Goal: Task Accomplishment & Management: Use online tool/utility

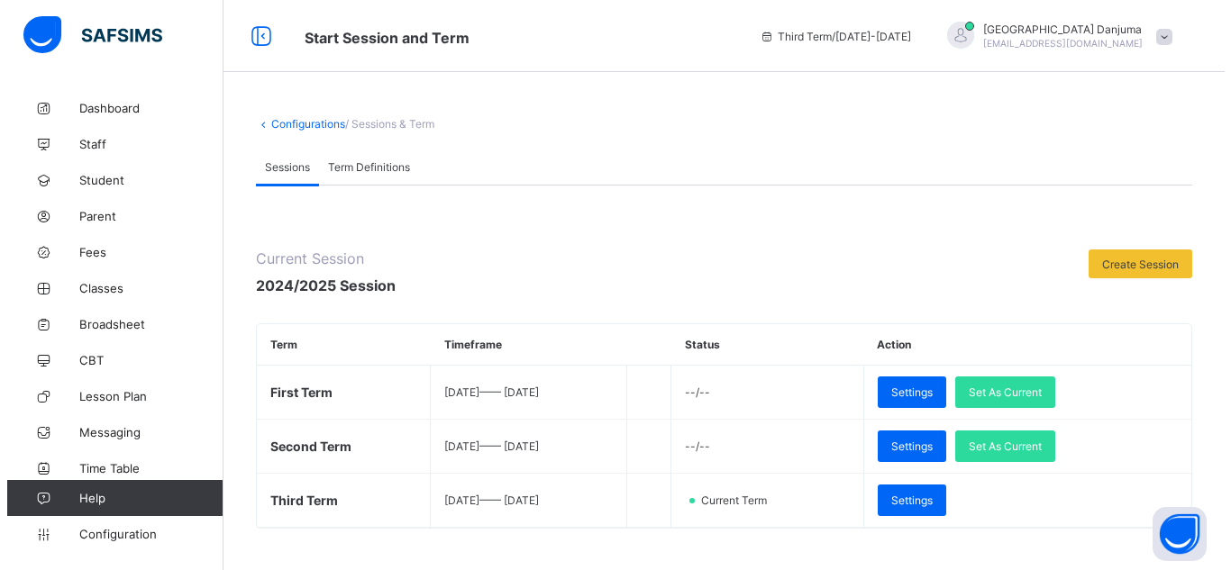
scroll to position [357, 0]
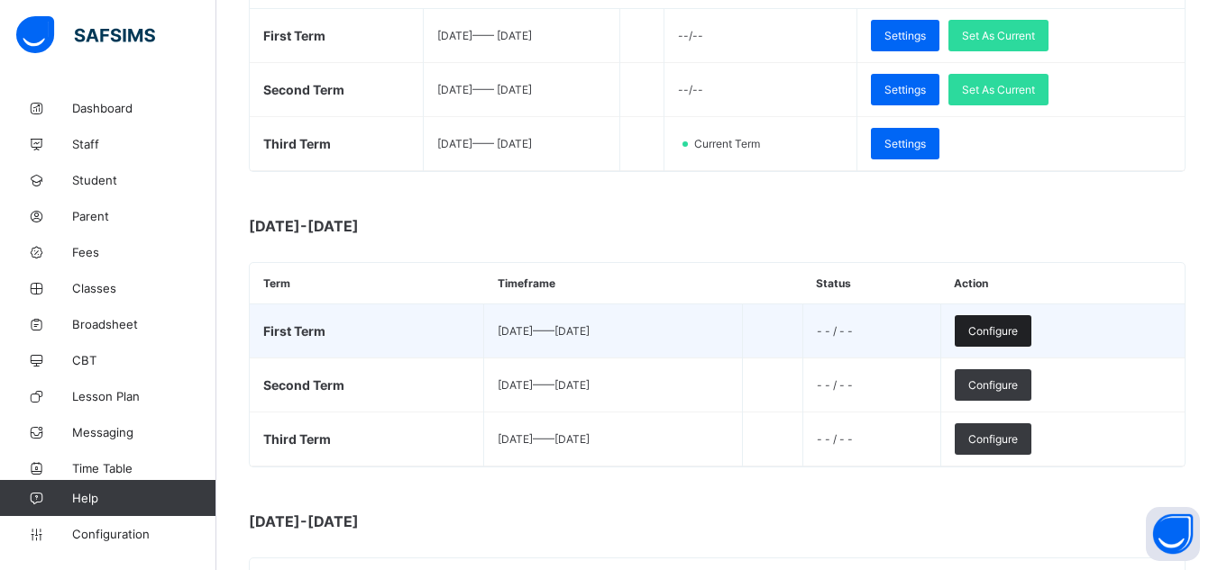
click at [1017, 329] on span "Configure" at bounding box center [993, 331] width 50 height 14
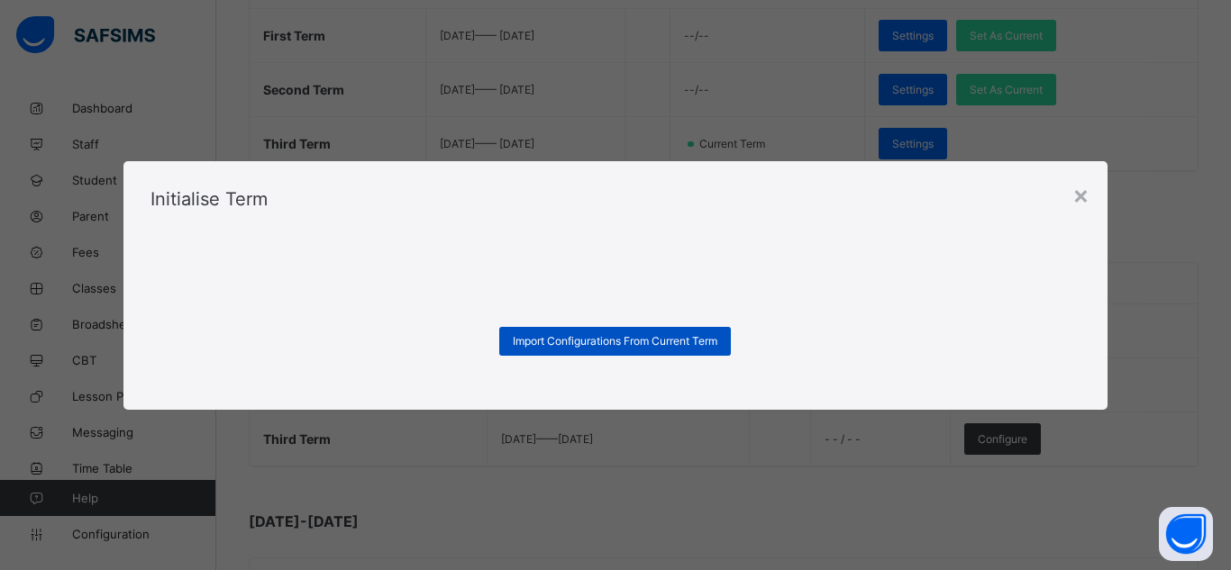
click at [676, 342] on span "Import Configurations From Current Term" at bounding box center [615, 341] width 205 height 14
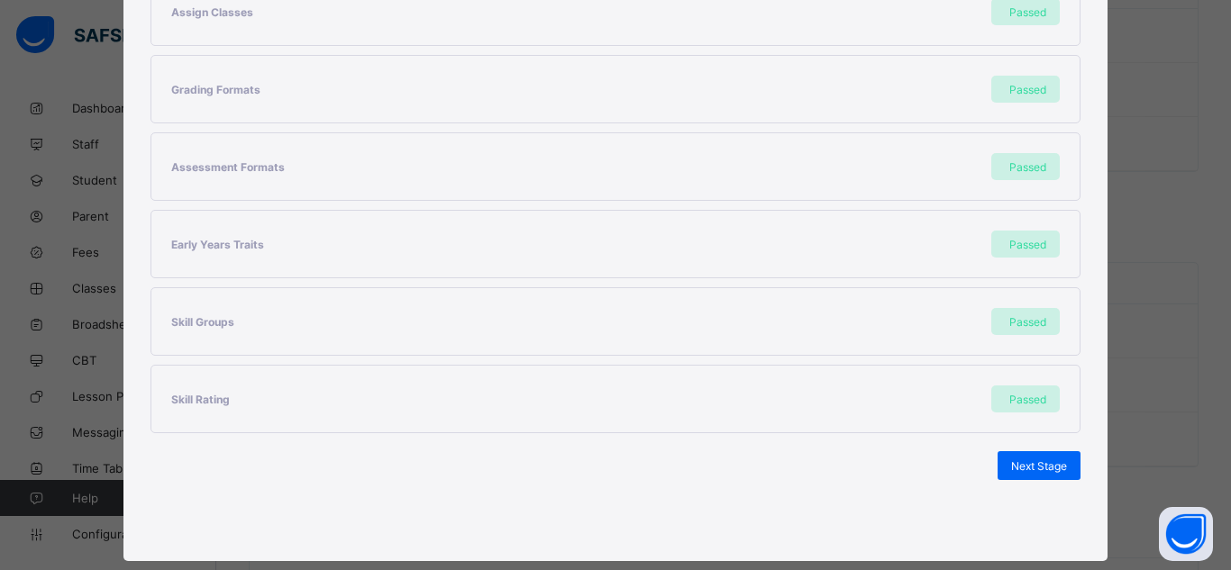
scroll to position [480, 0]
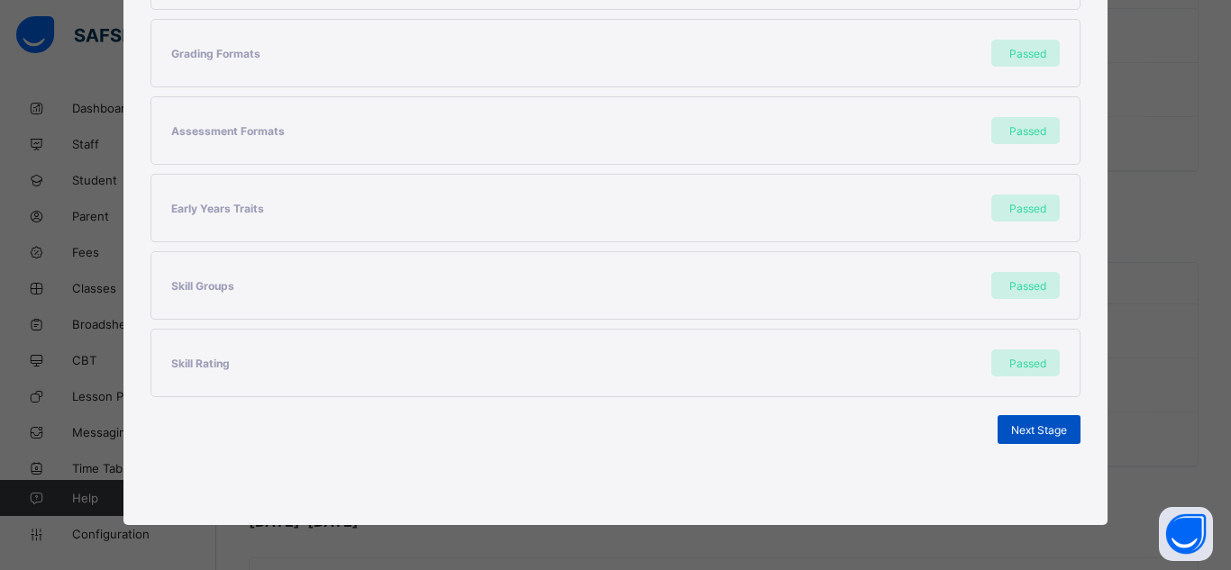
click at [1025, 428] on span "Next Stage" at bounding box center [1039, 431] width 56 height 14
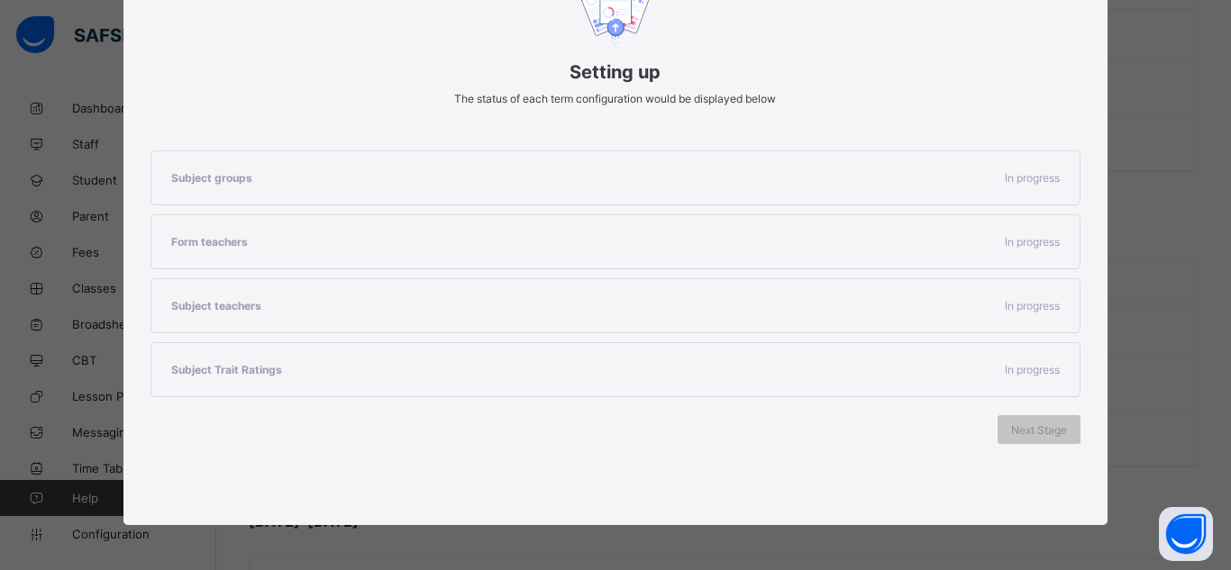
scroll to position [248, 0]
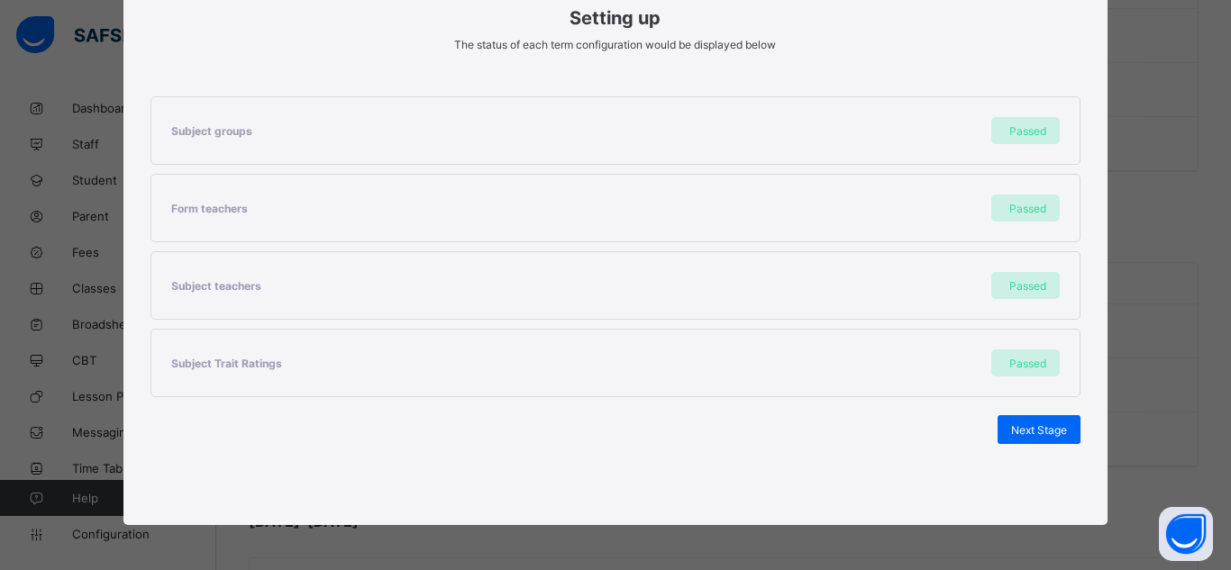
click at [1025, 428] on span "Next Stage" at bounding box center [1039, 431] width 56 height 14
click at [1025, 428] on span "Set As Current Term" at bounding box center [1016, 431] width 101 height 14
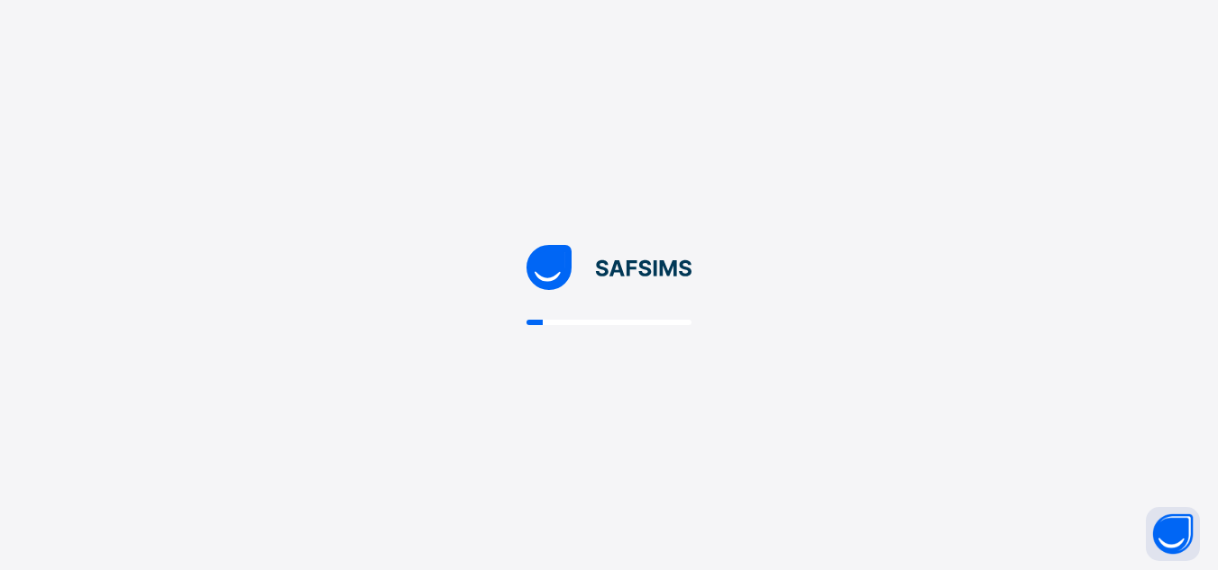
scroll to position [0, 0]
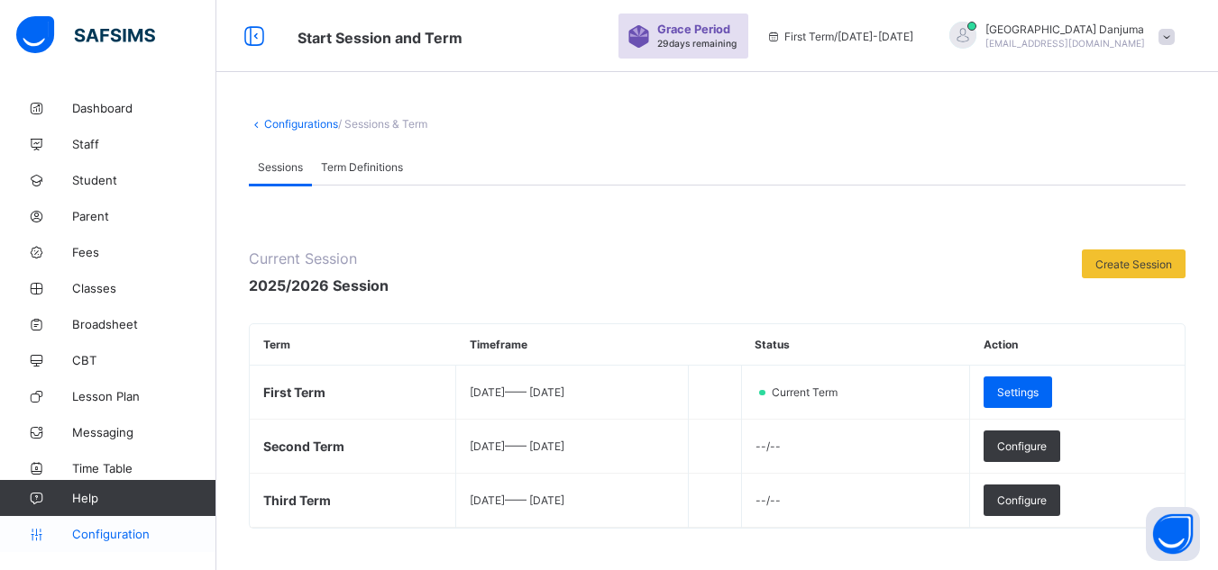
click at [129, 538] on span "Configuration" at bounding box center [143, 534] width 143 height 14
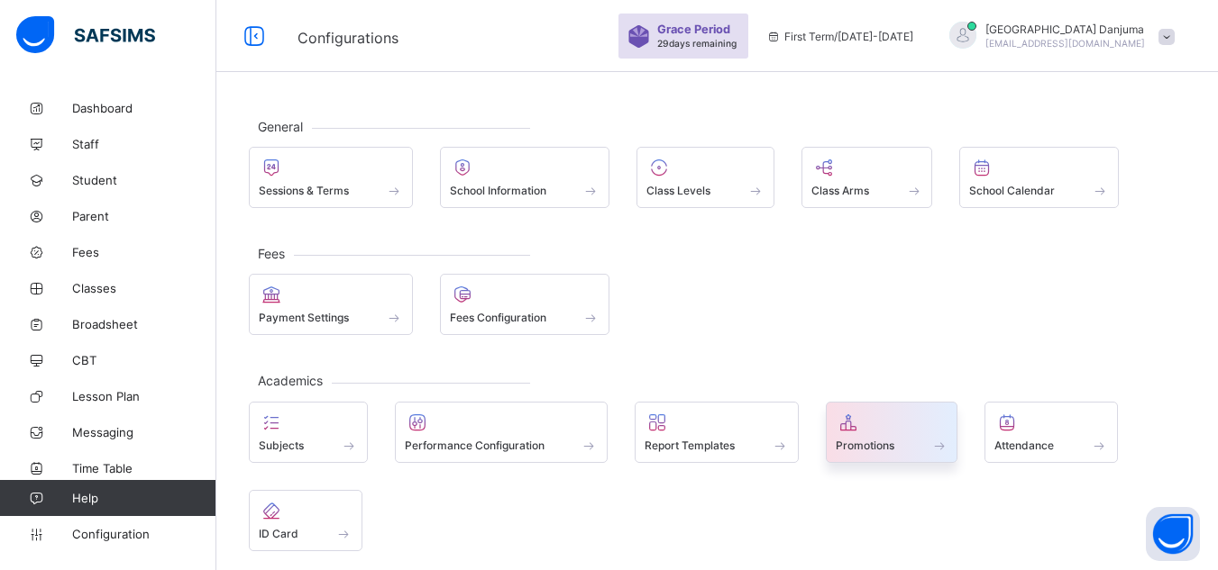
click at [867, 446] on span "Promotions" at bounding box center [864, 446] width 59 height 14
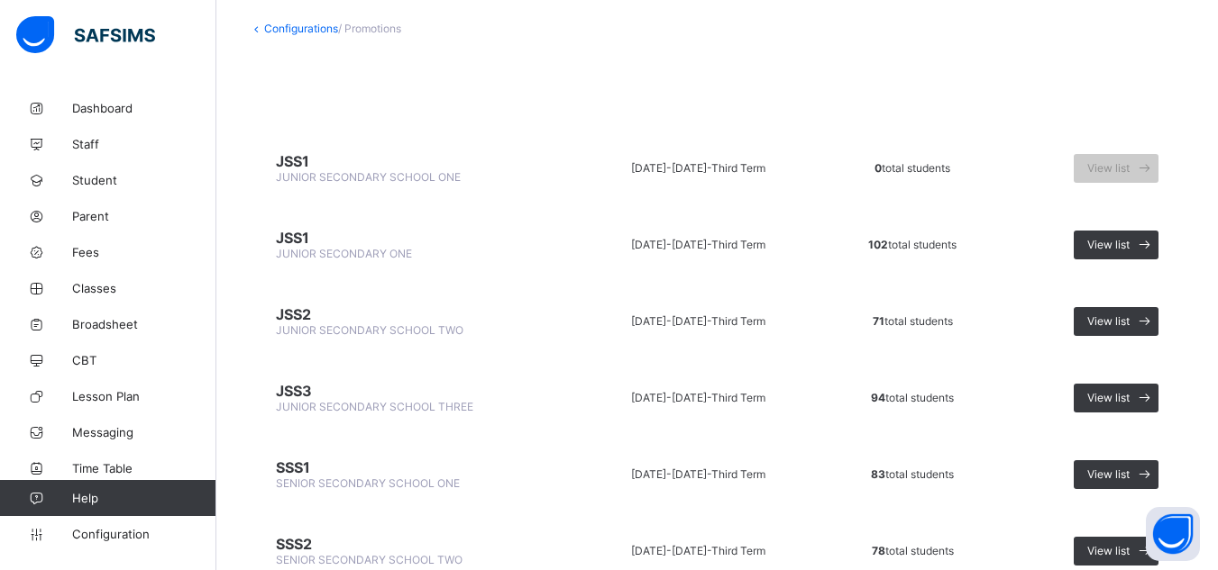
scroll to position [94, 0]
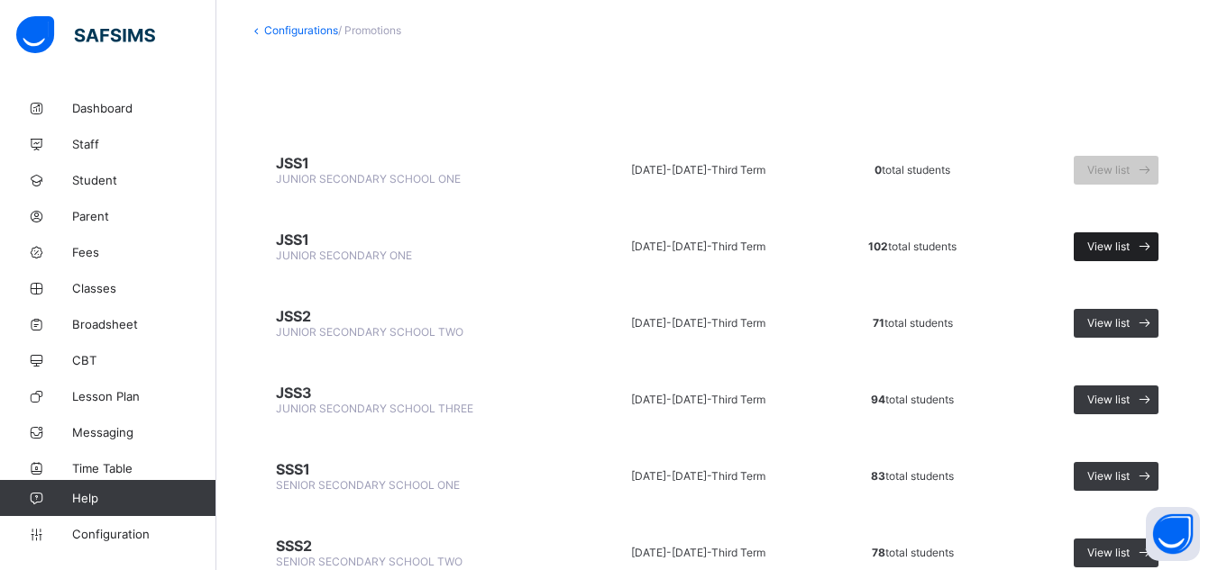
click at [1118, 248] on span "View list" at bounding box center [1108, 247] width 42 height 14
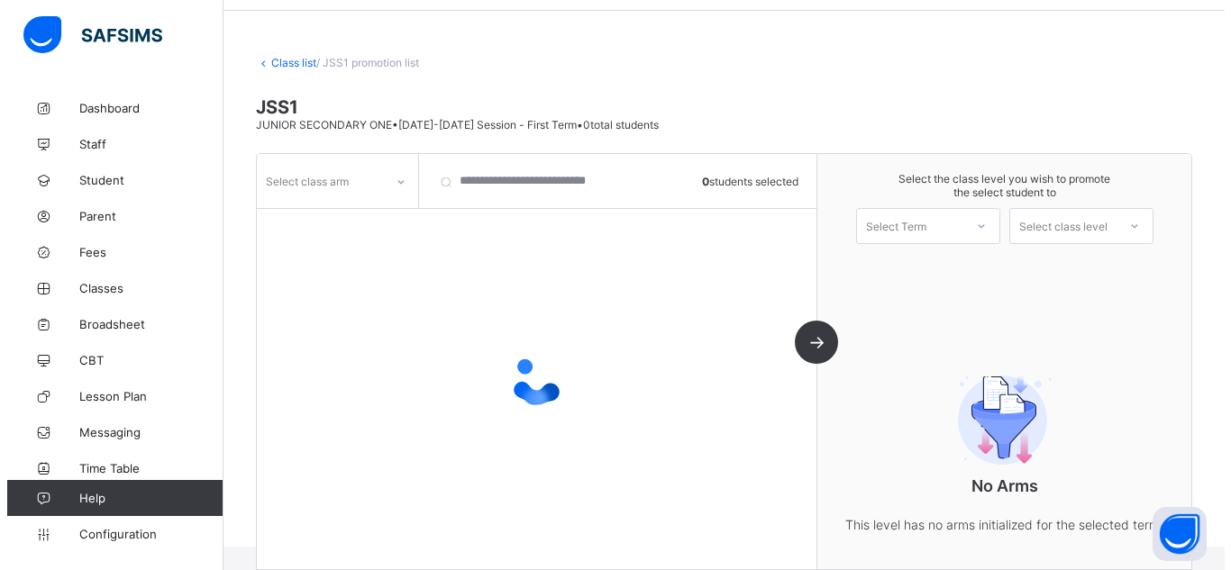
scroll to position [85, 0]
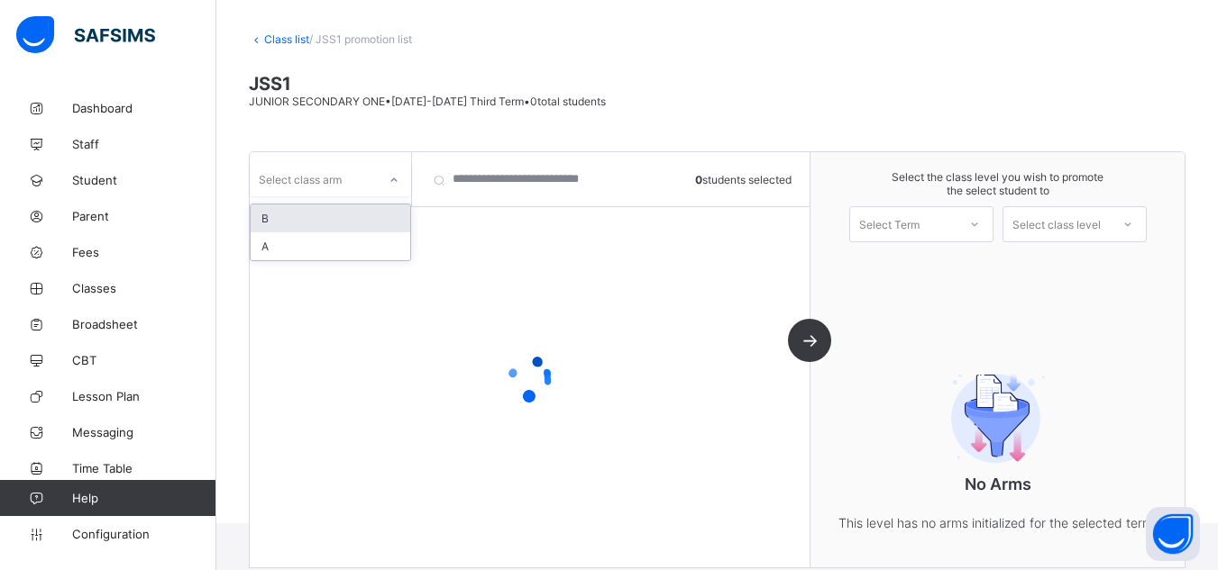
click at [355, 182] on div "Select class arm" at bounding box center [313, 179] width 127 height 25
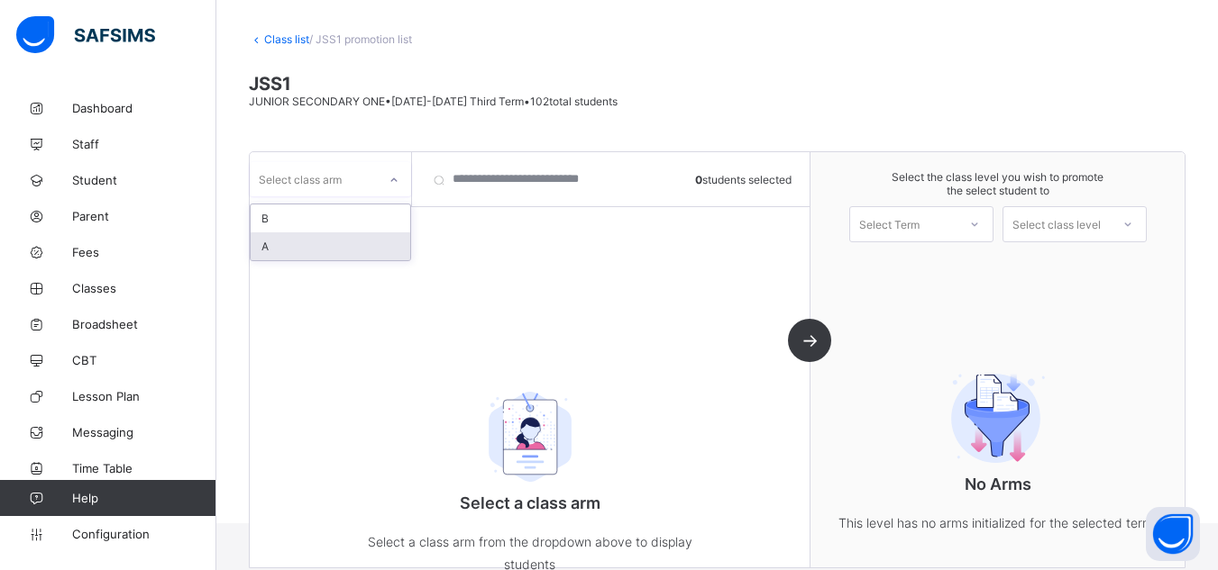
click at [307, 248] on div "A" at bounding box center [331, 247] width 160 height 28
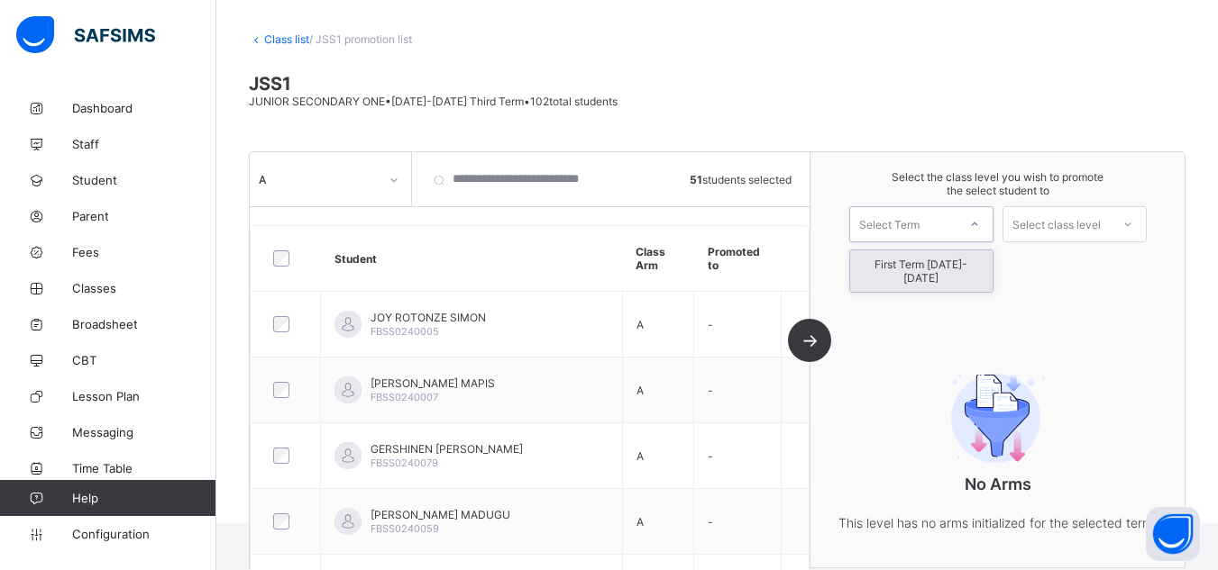
click at [933, 233] on div "Select Term" at bounding box center [903, 224] width 106 height 25
click at [943, 270] on div "First Term 2025-2026" at bounding box center [921, 271] width 142 height 41
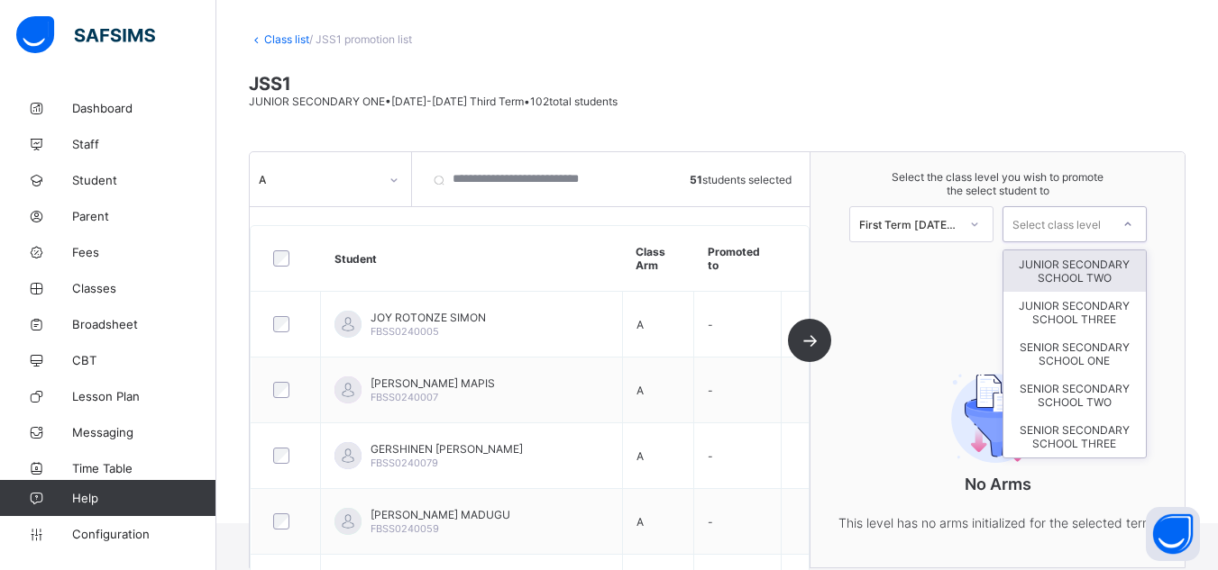
click at [1071, 224] on div "Select class level" at bounding box center [1056, 224] width 88 height 36
click at [1089, 278] on div "JUNIOR SECONDARY SCHOOL TWO" at bounding box center [1074, 271] width 142 height 41
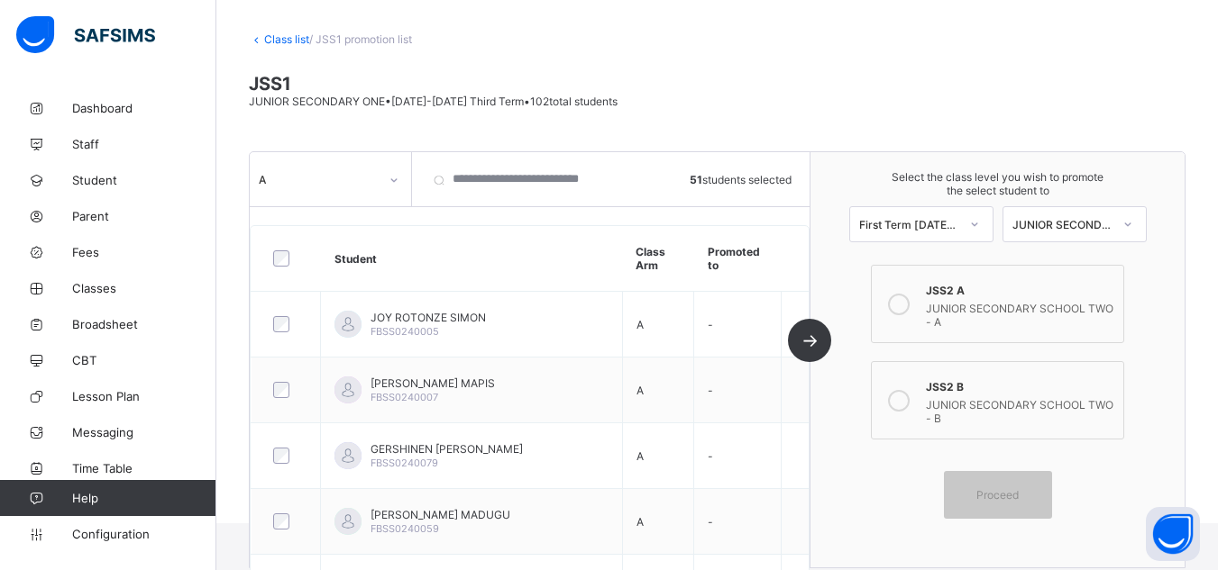
click at [994, 315] on div "JUNIOR SECONDARY SCHOOL TWO - A" at bounding box center [1019, 313] width 187 height 32
click at [1036, 493] on span "Proceed" at bounding box center [997, 495] width 81 height 14
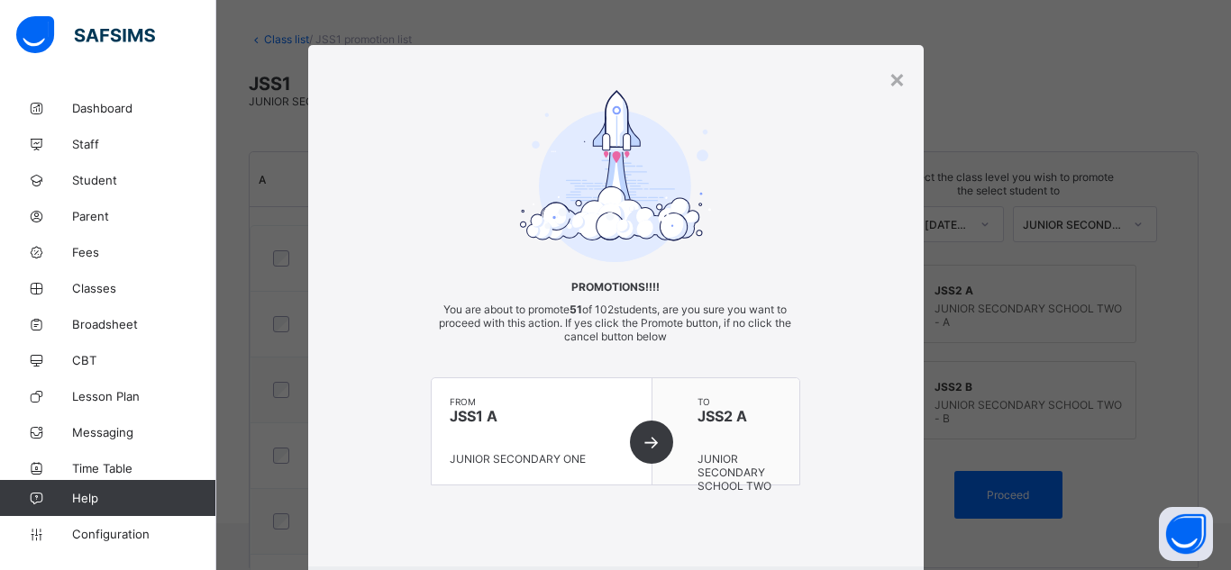
scroll to position [106, 0]
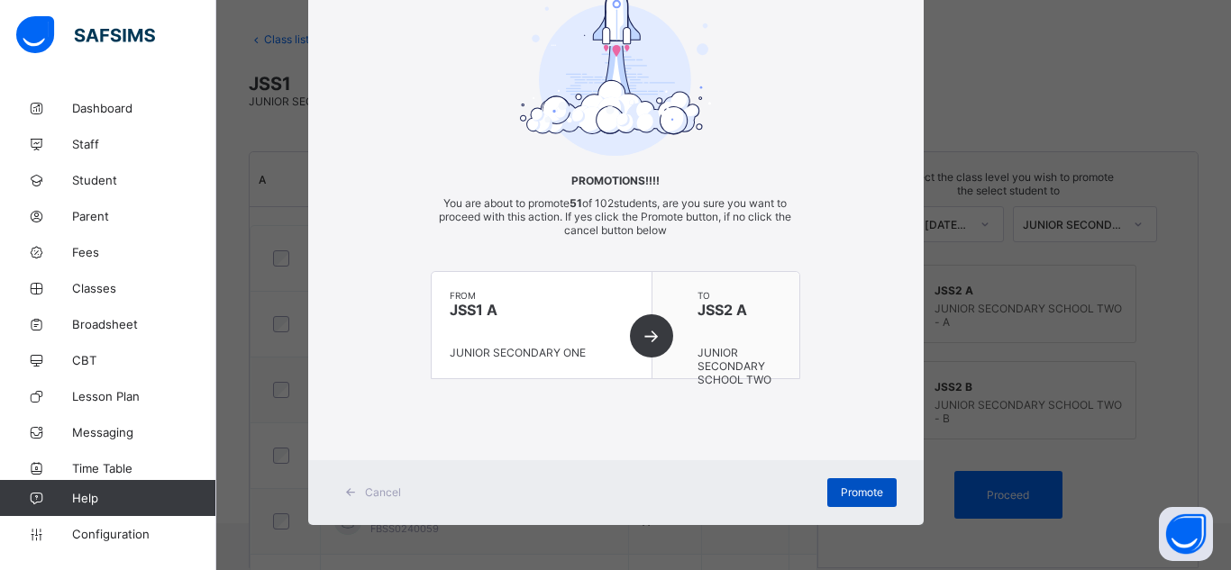
click at [862, 497] on span "Promote" at bounding box center [862, 493] width 42 height 14
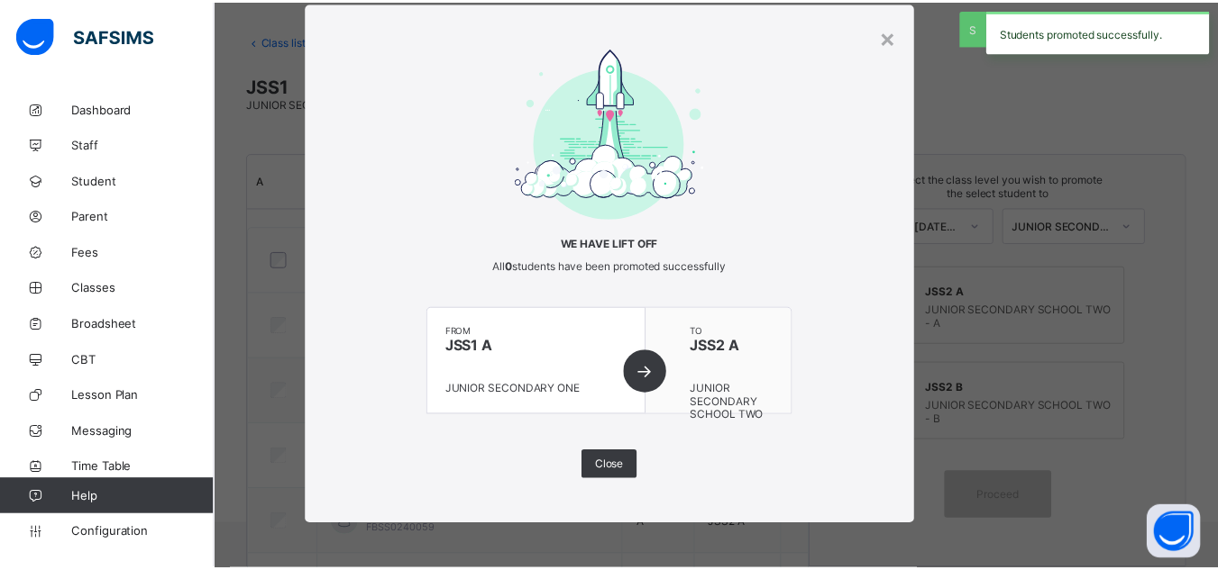
scroll to position [85, 0]
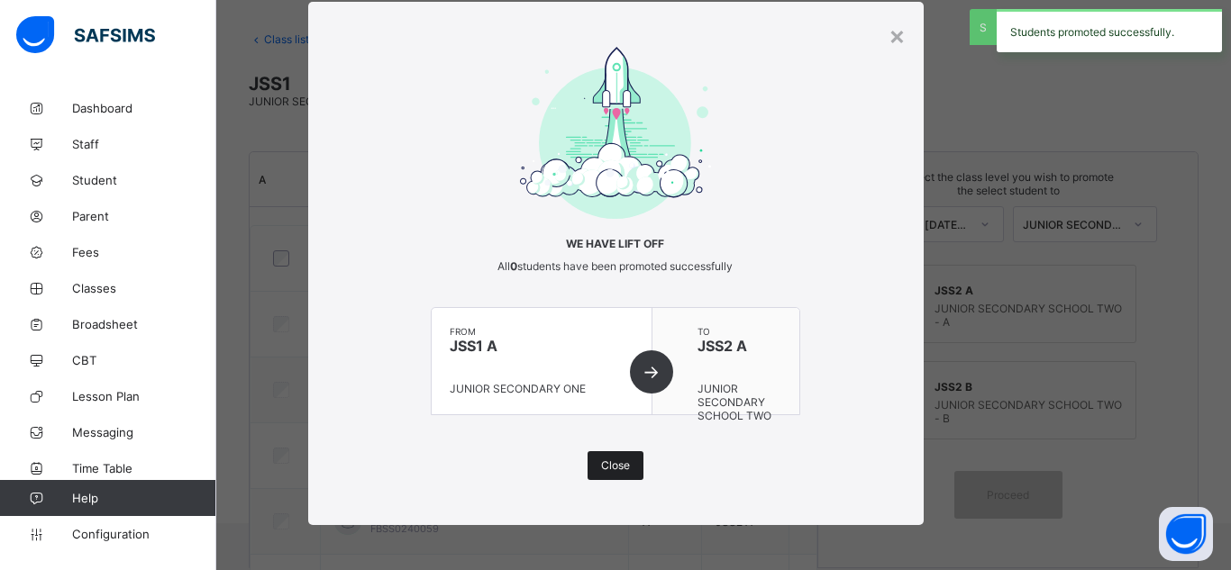
click at [609, 464] on span "Close" at bounding box center [615, 466] width 29 height 14
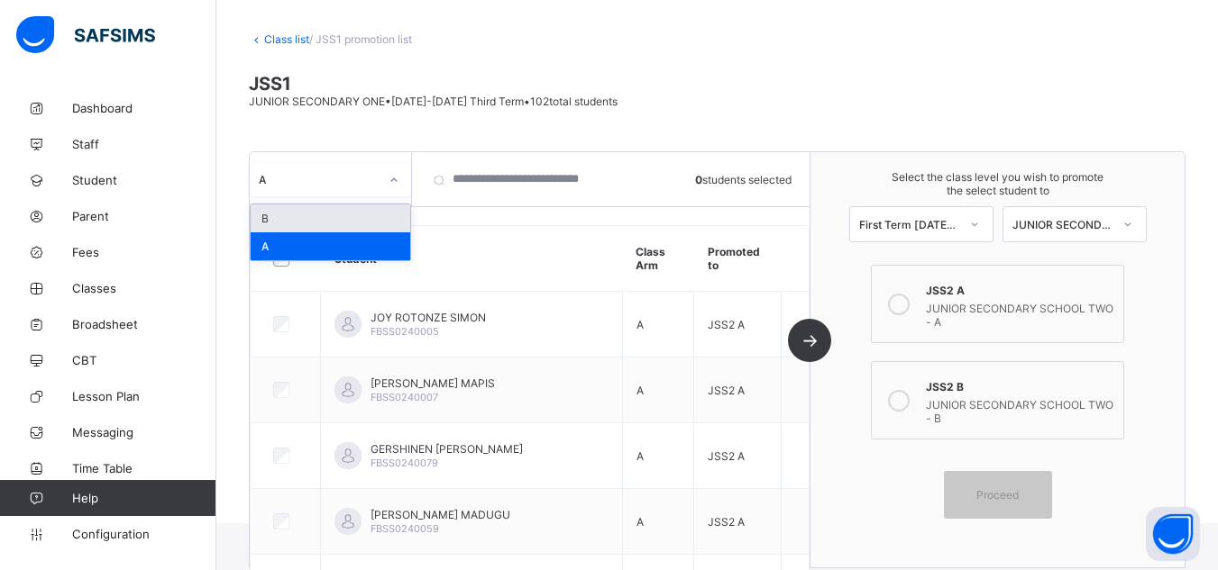
click at [342, 181] on div "A" at bounding box center [319, 180] width 120 height 14
click at [304, 219] on div "B" at bounding box center [331, 219] width 160 height 28
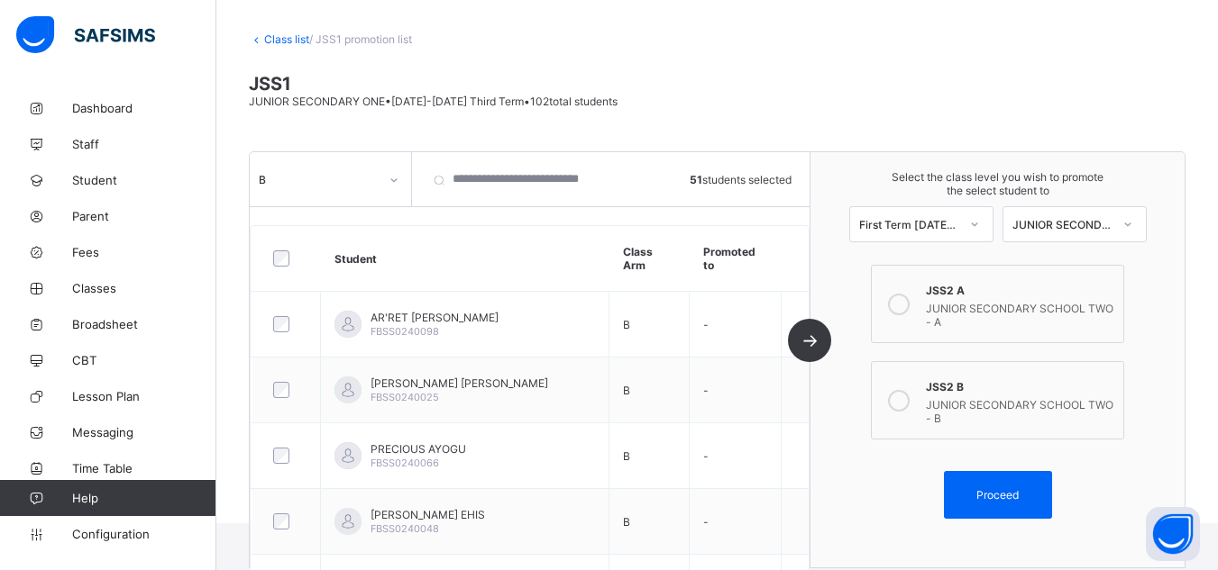
click at [1023, 403] on div "JUNIOR SECONDARY SCHOOL TWO - B" at bounding box center [1019, 410] width 187 height 32
click at [1017, 498] on span "Proceed" at bounding box center [997, 495] width 42 height 14
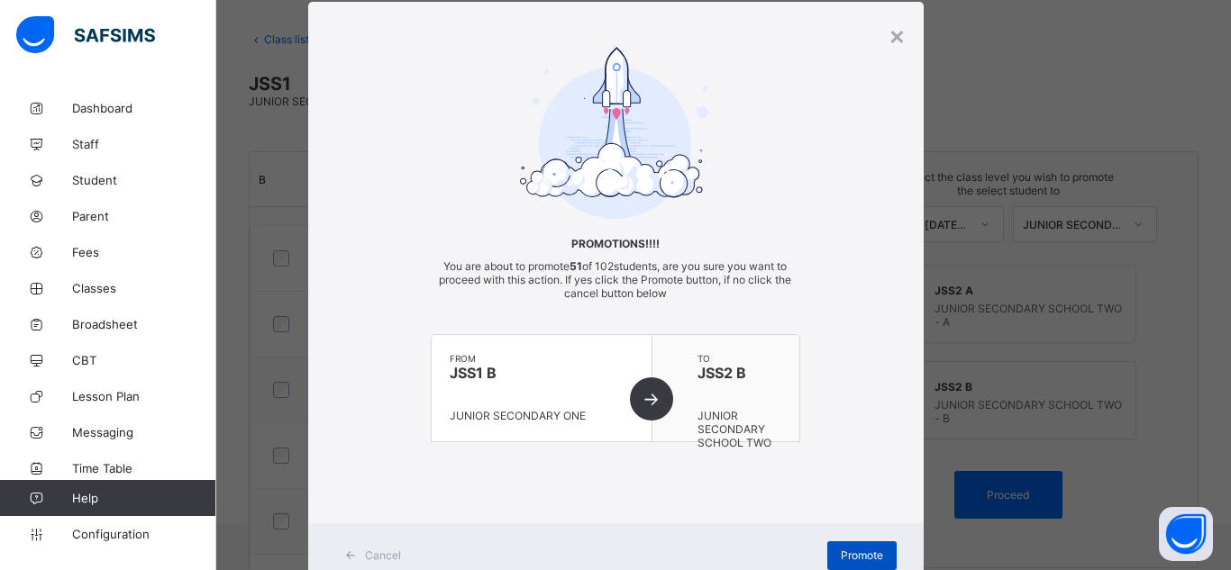
click at [854, 548] on div "Promote" at bounding box center [861, 556] width 69 height 29
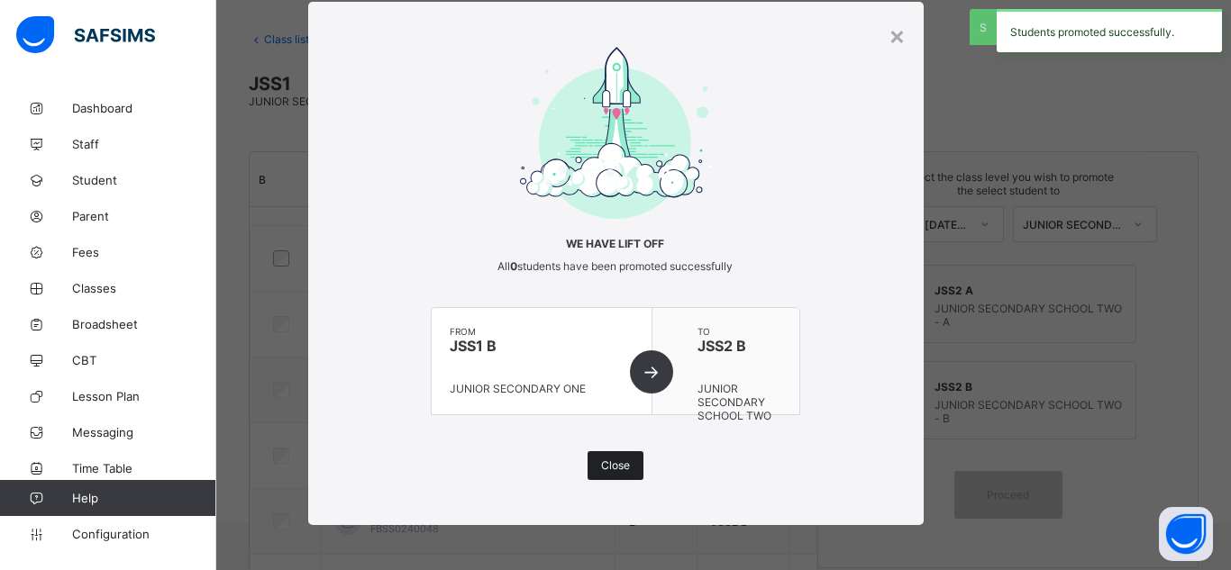
click at [616, 468] on span "Close" at bounding box center [615, 466] width 29 height 14
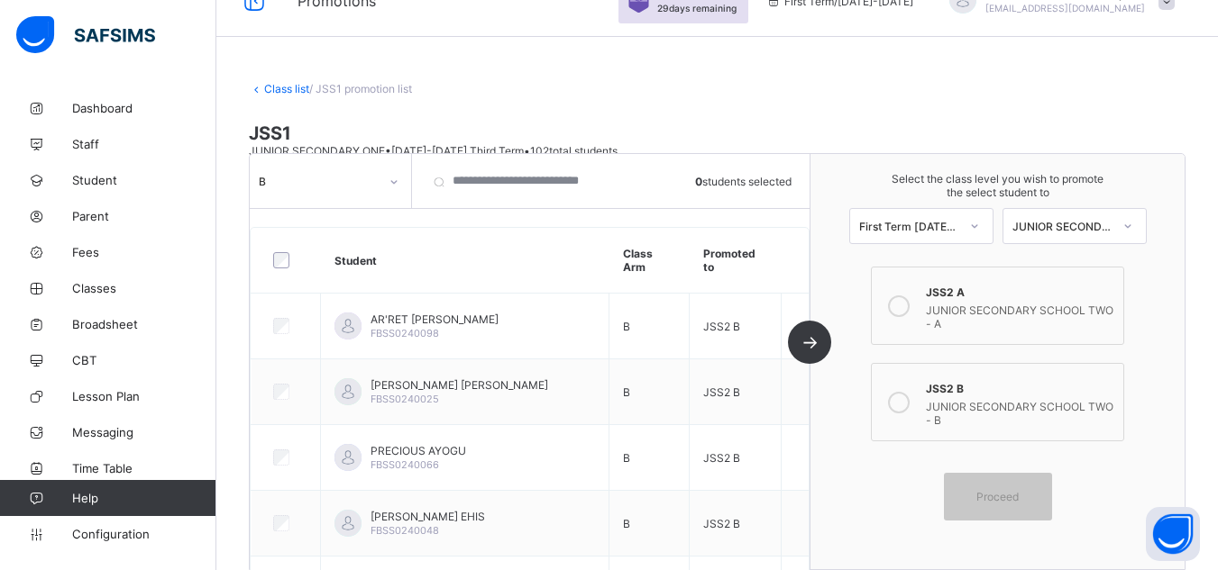
scroll to position [34, 0]
click at [294, 87] on link "Class list" at bounding box center [286, 90] width 45 height 14
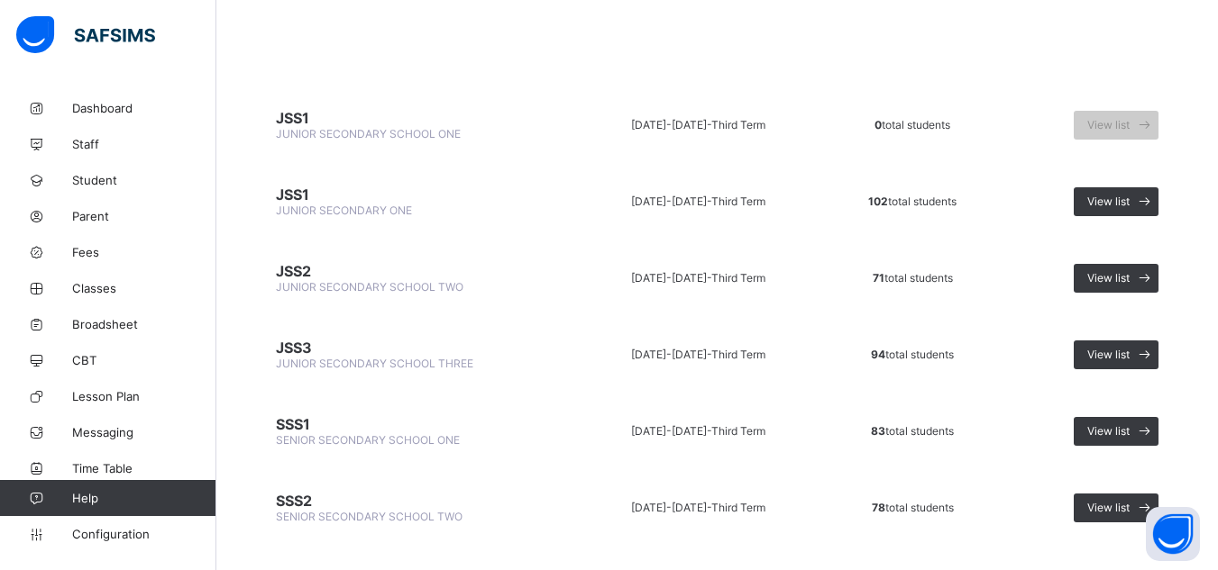
scroll to position [140, 0]
click at [1128, 273] on span "View list" at bounding box center [1108, 277] width 42 height 14
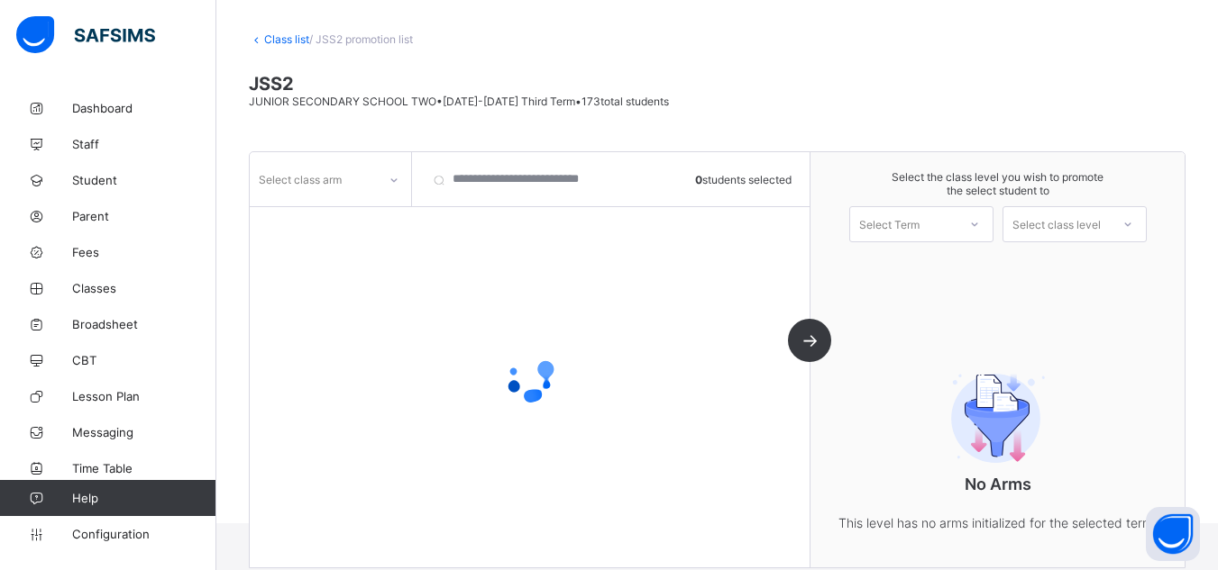
scroll to position [126, 0]
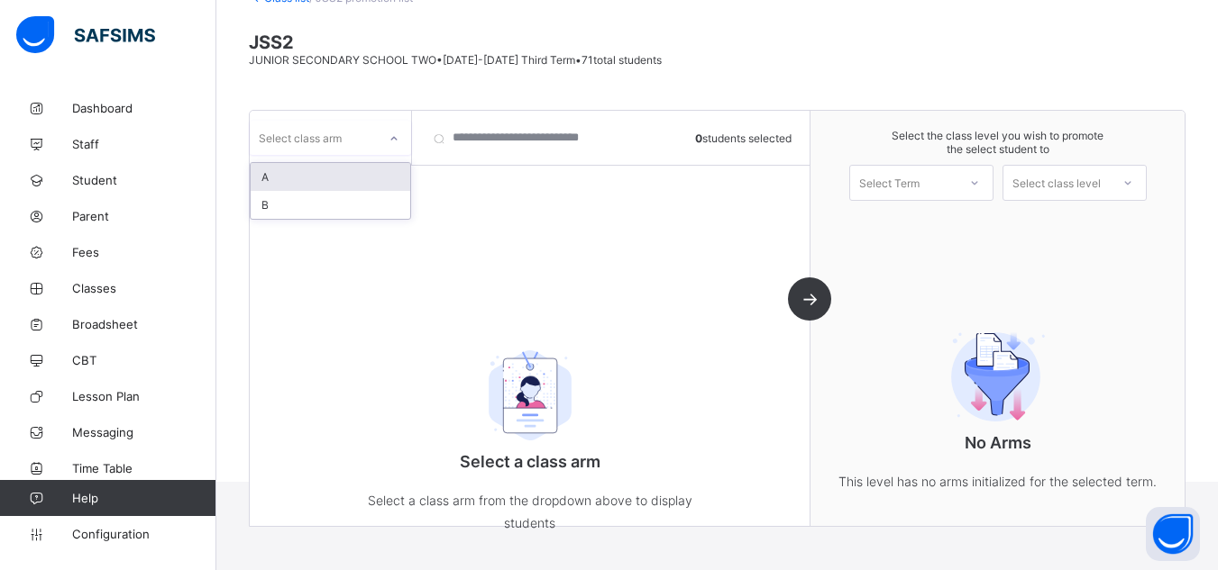
click at [342, 146] on div "Select class arm" at bounding box center [313, 137] width 127 height 25
click at [294, 179] on div "A" at bounding box center [331, 177] width 160 height 28
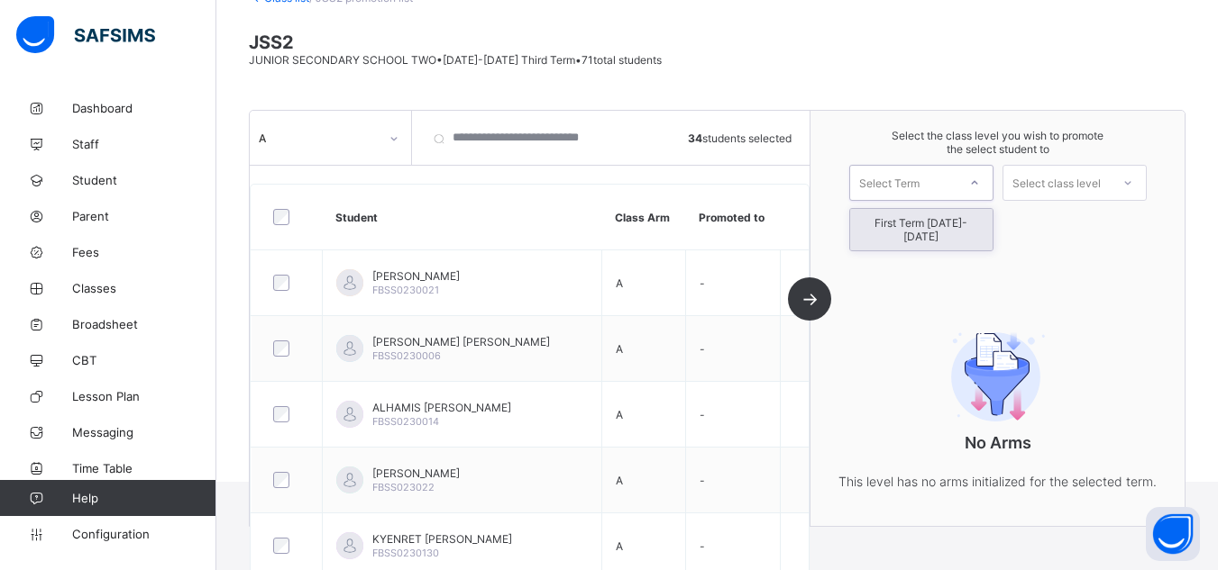
click at [919, 183] on div "Select Term" at bounding box center [889, 183] width 60 height 36
click at [940, 226] on div "First Term 2025-2026" at bounding box center [921, 229] width 142 height 41
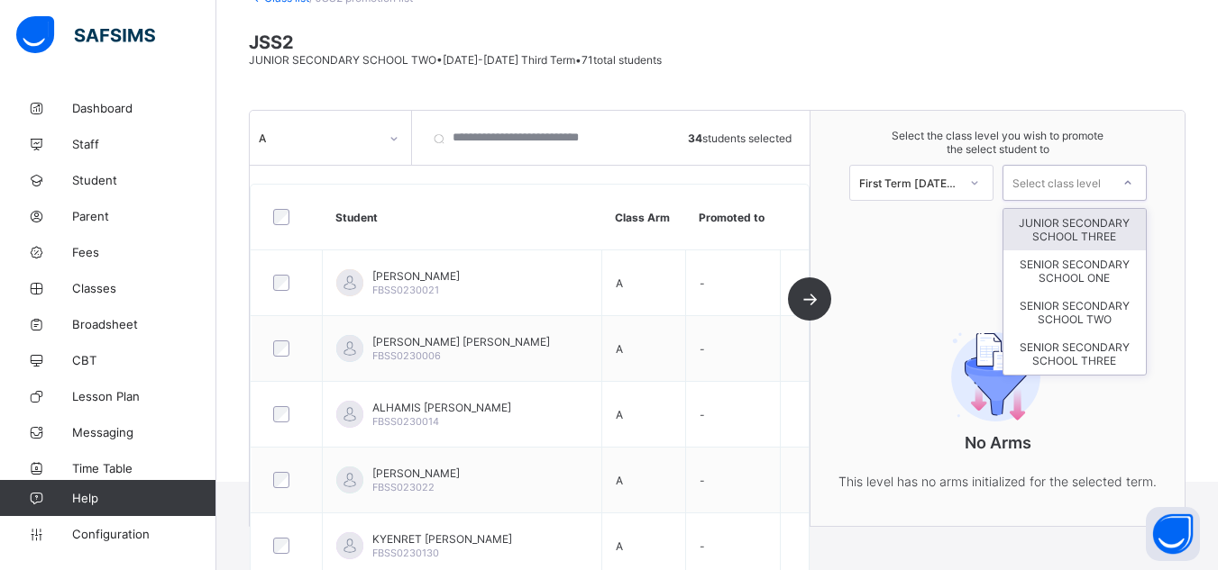
click at [1072, 184] on div "Select class level" at bounding box center [1056, 183] width 88 height 36
click at [1089, 230] on div "JUNIOR SECONDARY SCHOOL THREE" at bounding box center [1074, 229] width 142 height 41
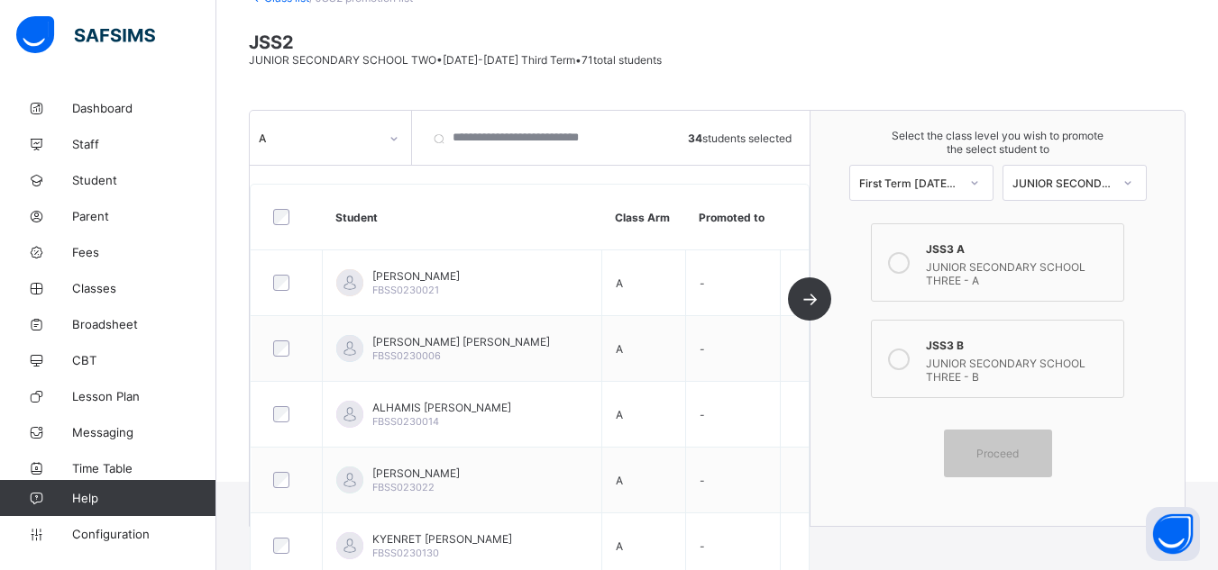
click at [994, 271] on div "JUNIOR SECONDARY SCHOOL THREE - A" at bounding box center [1019, 272] width 187 height 32
click at [1017, 453] on span "Proceed" at bounding box center [997, 454] width 42 height 14
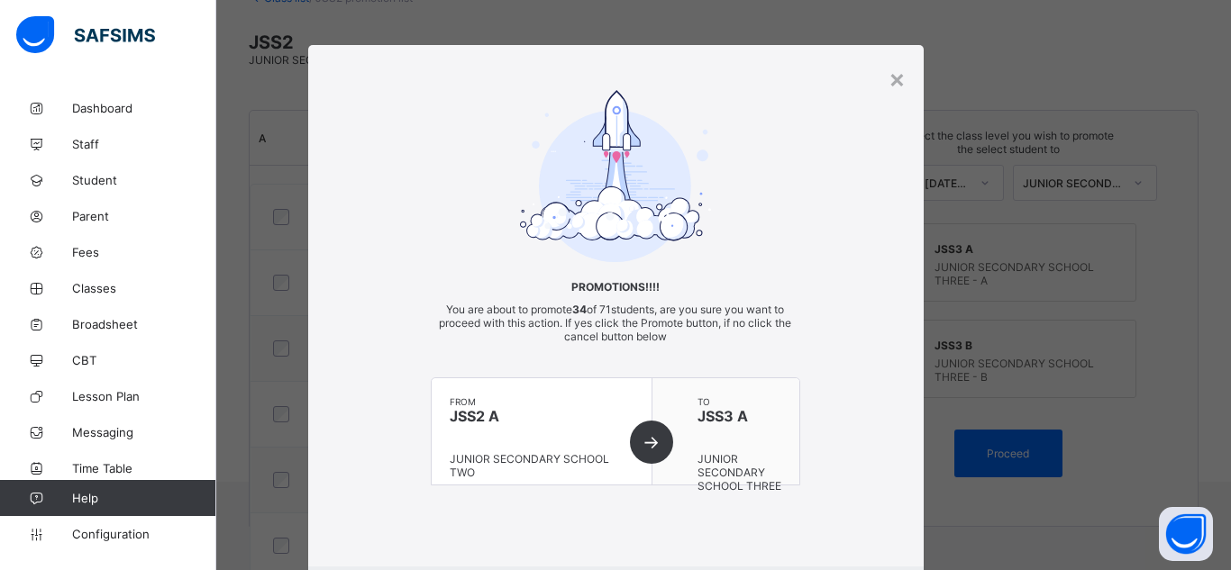
scroll to position [106, 0]
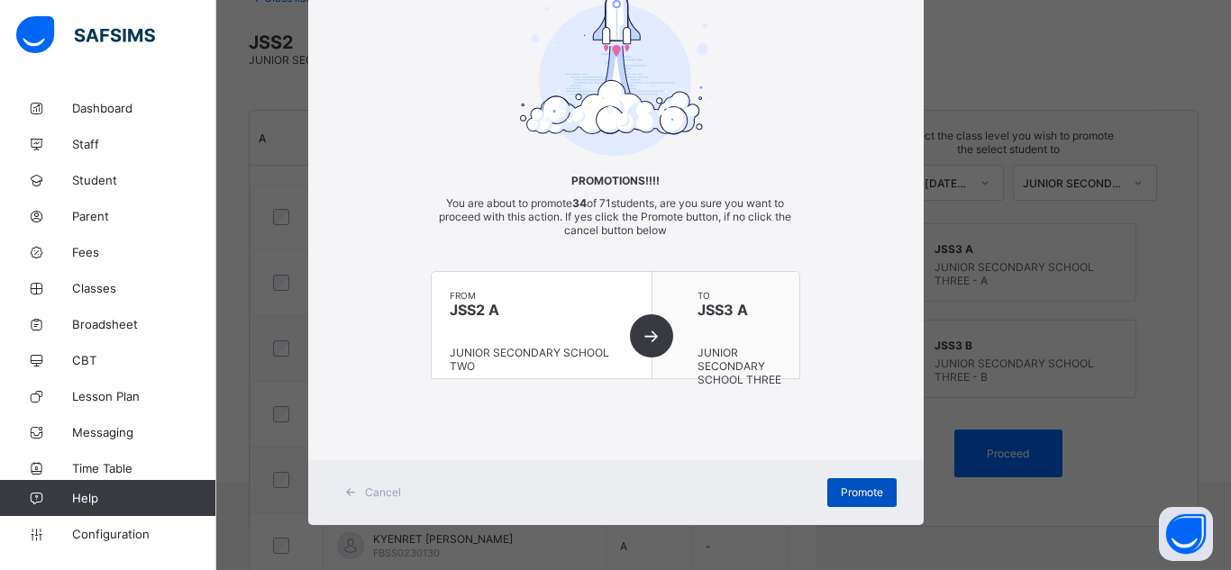
click at [847, 486] on span "Promote" at bounding box center [862, 493] width 42 height 14
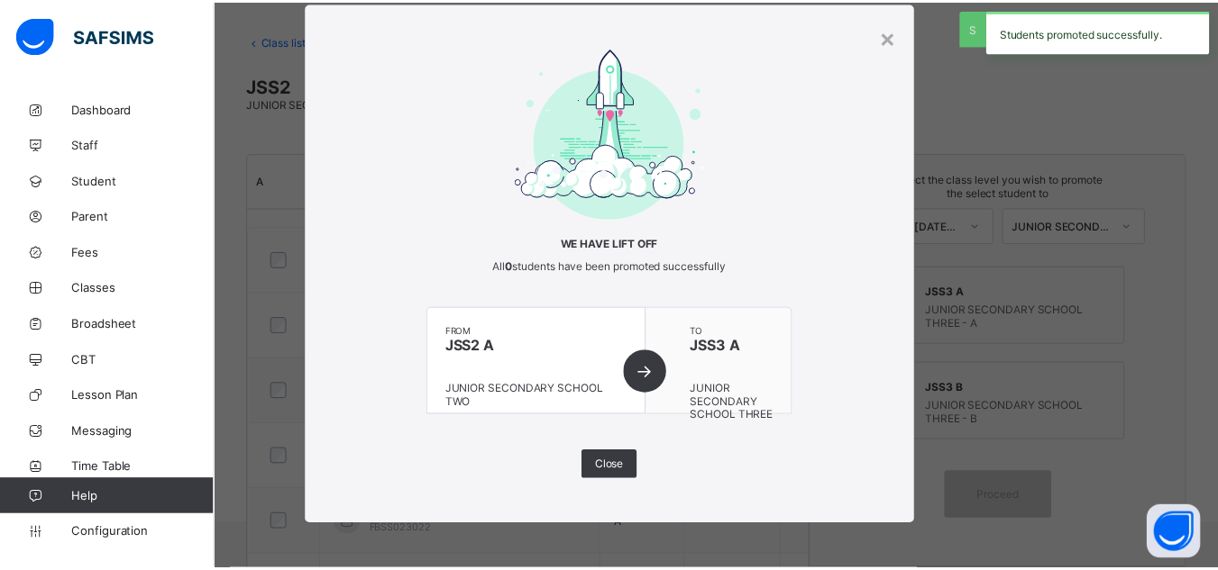
scroll to position [126, 0]
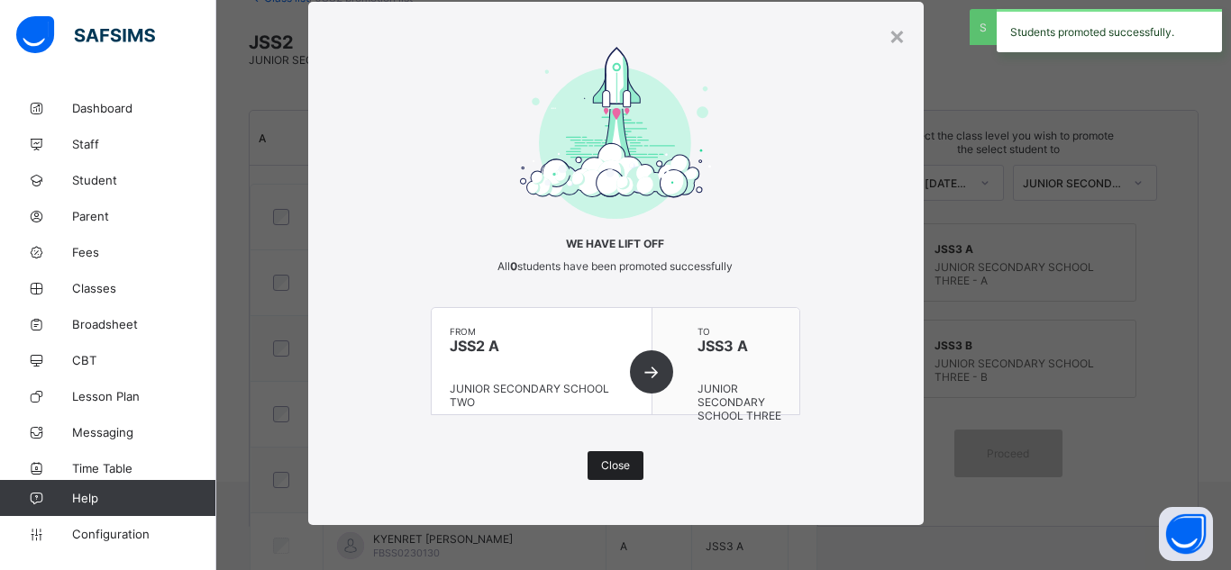
click at [619, 468] on span "Close" at bounding box center [615, 466] width 29 height 14
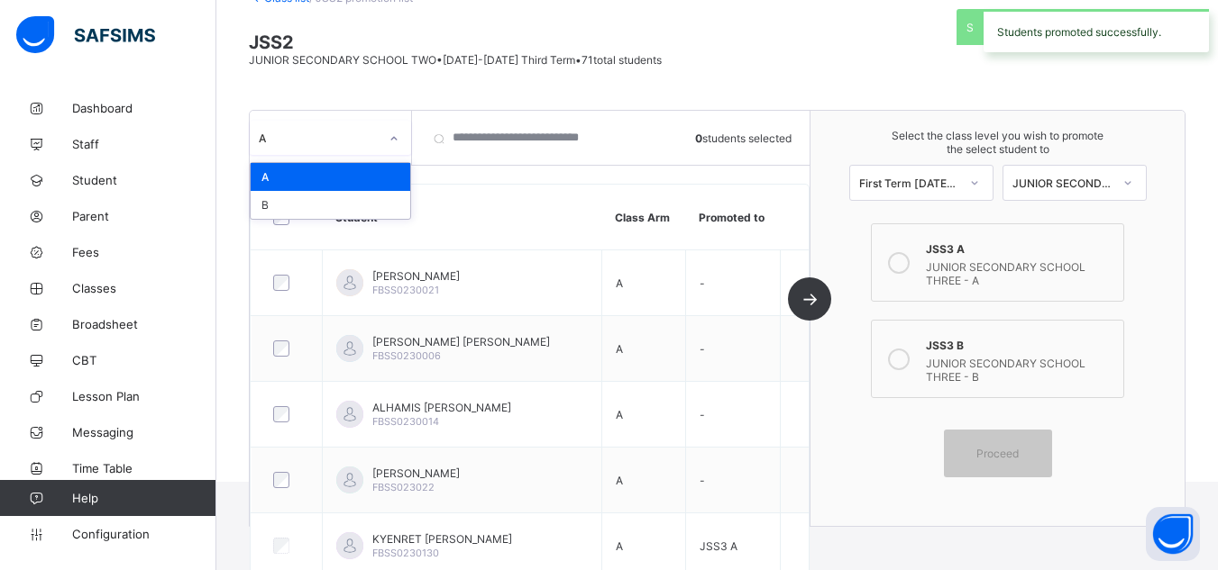
click at [293, 142] on div "A" at bounding box center [319, 139] width 120 height 14
click at [278, 205] on div "B" at bounding box center [331, 205] width 160 height 28
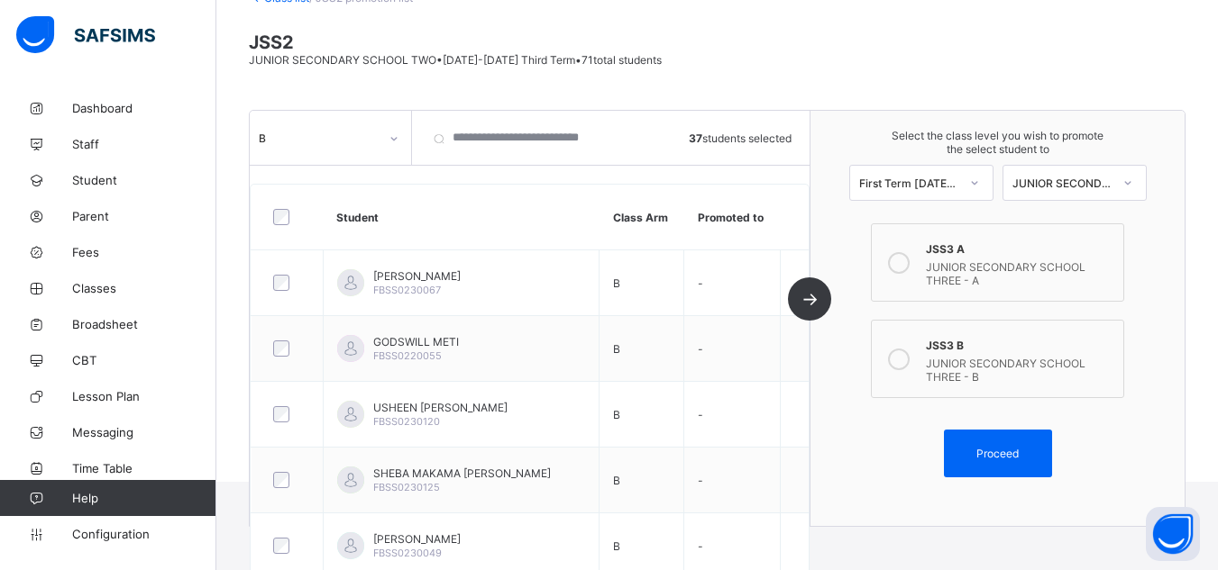
click at [998, 364] on div "JUNIOR SECONDARY SCHOOL THREE - B" at bounding box center [1019, 368] width 187 height 32
click at [1018, 452] on span "Proceed" at bounding box center [997, 454] width 42 height 14
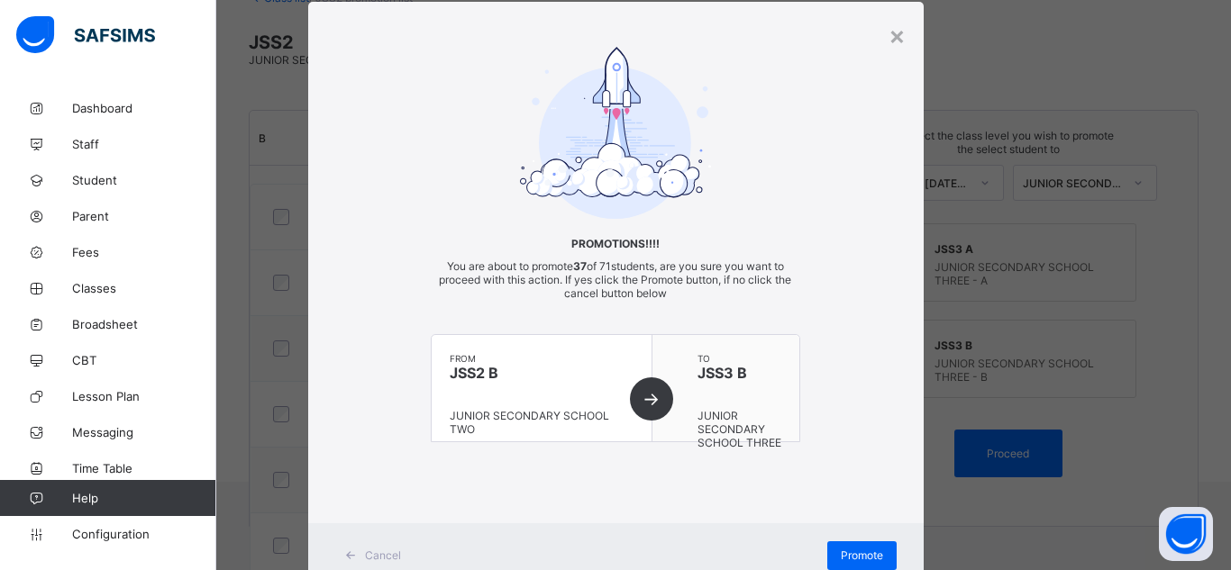
scroll to position [106, 0]
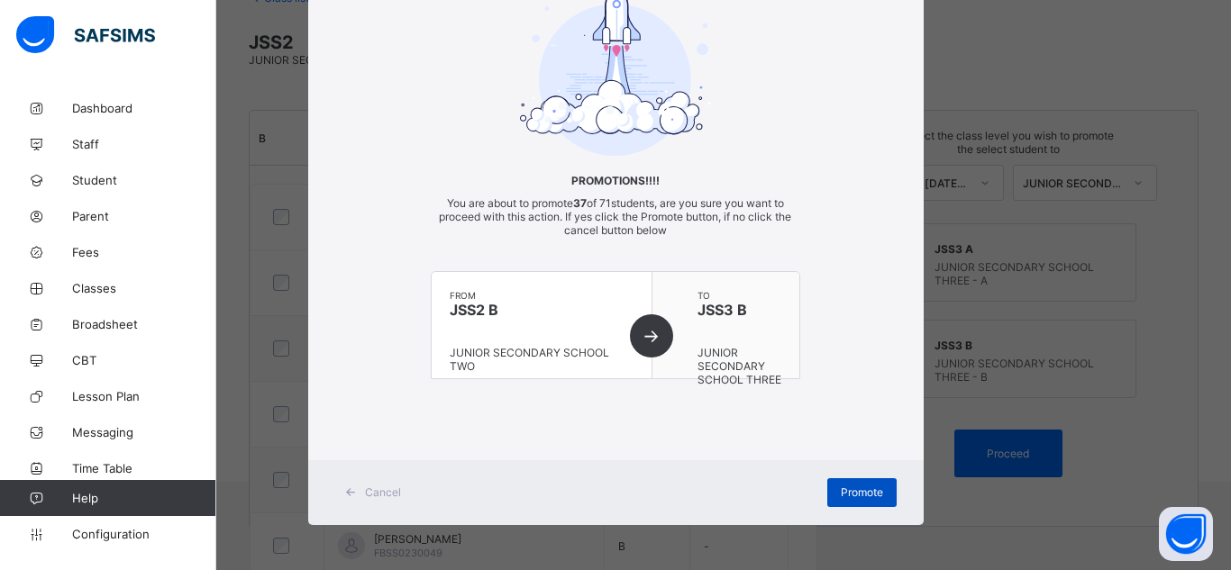
click at [849, 486] on span "Promote" at bounding box center [862, 493] width 42 height 14
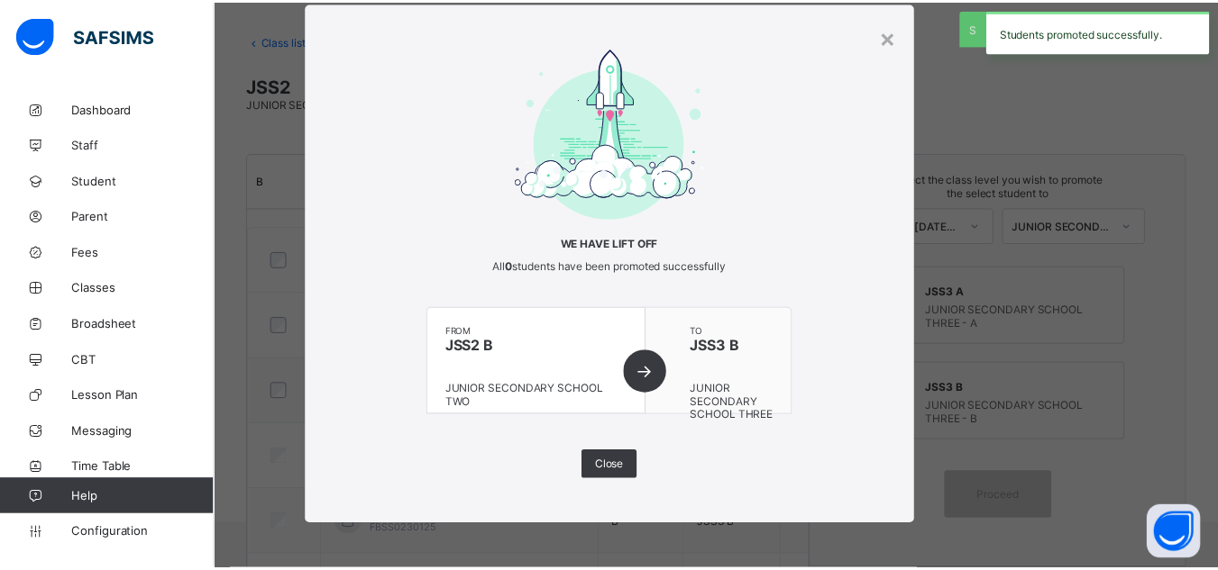
scroll to position [126, 0]
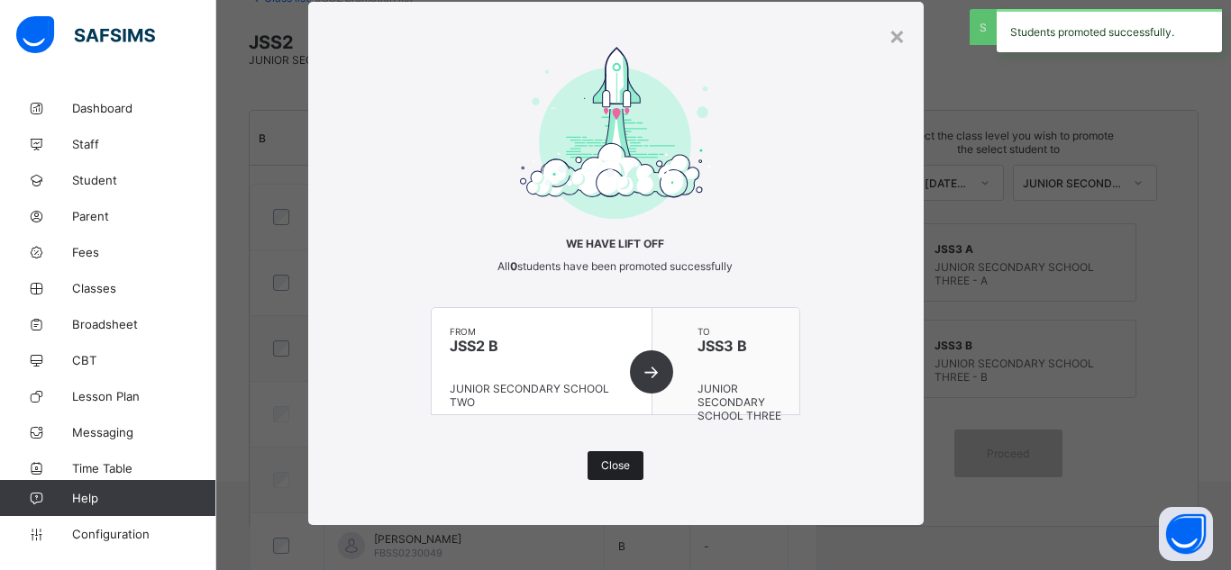
click at [614, 469] on span "Close" at bounding box center [615, 466] width 29 height 14
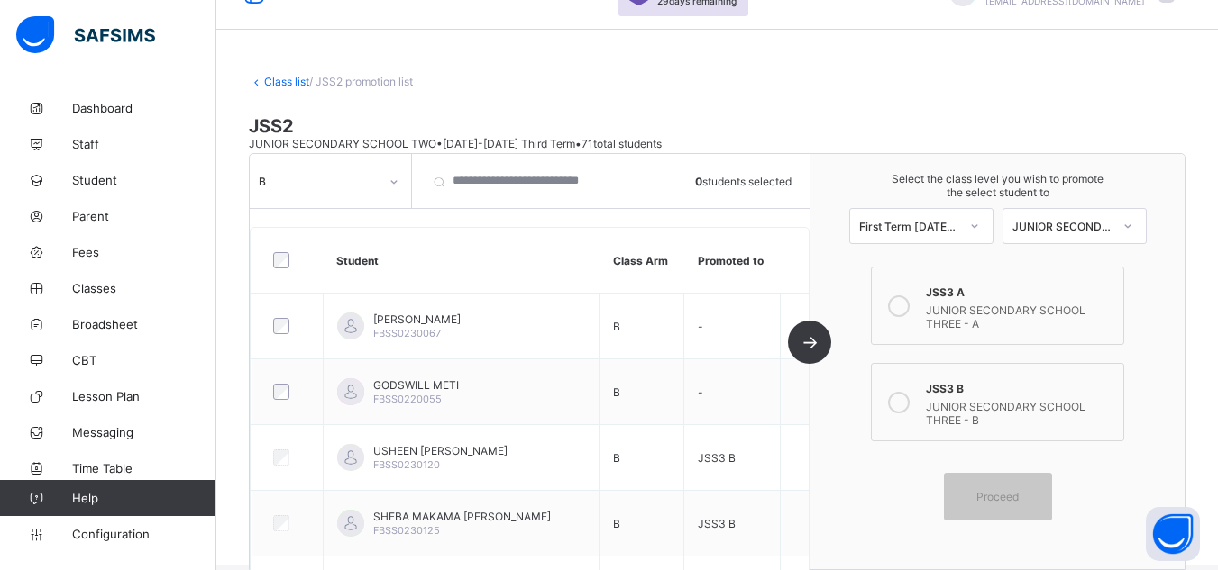
scroll to position [23, 0]
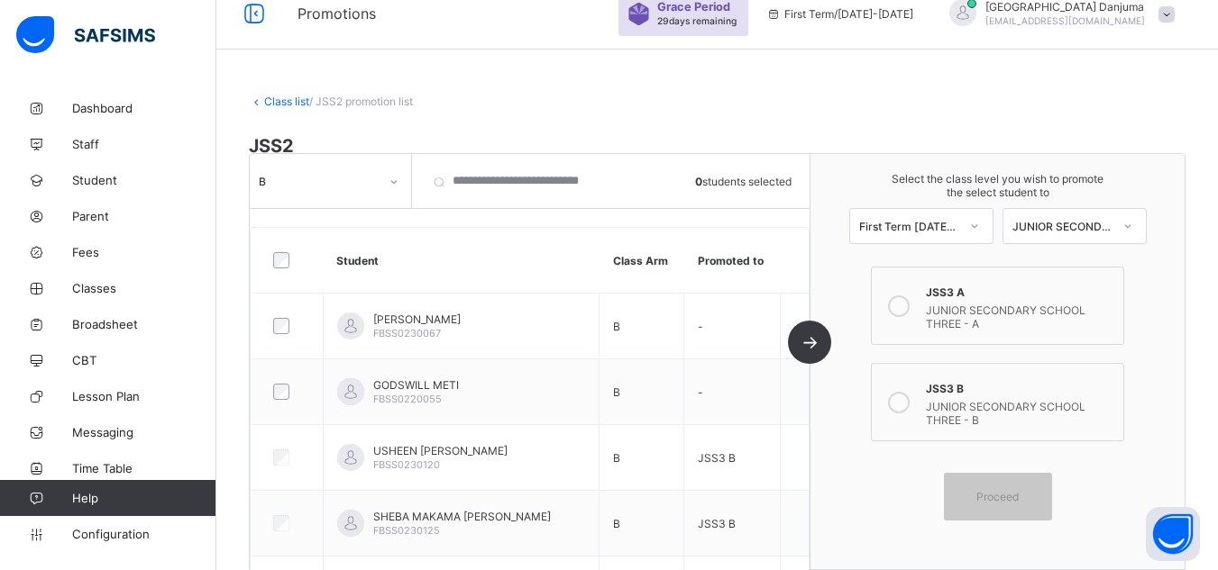
click at [278, 99] on link "Class list" at bounding box center [286, 102] width 45 height 14
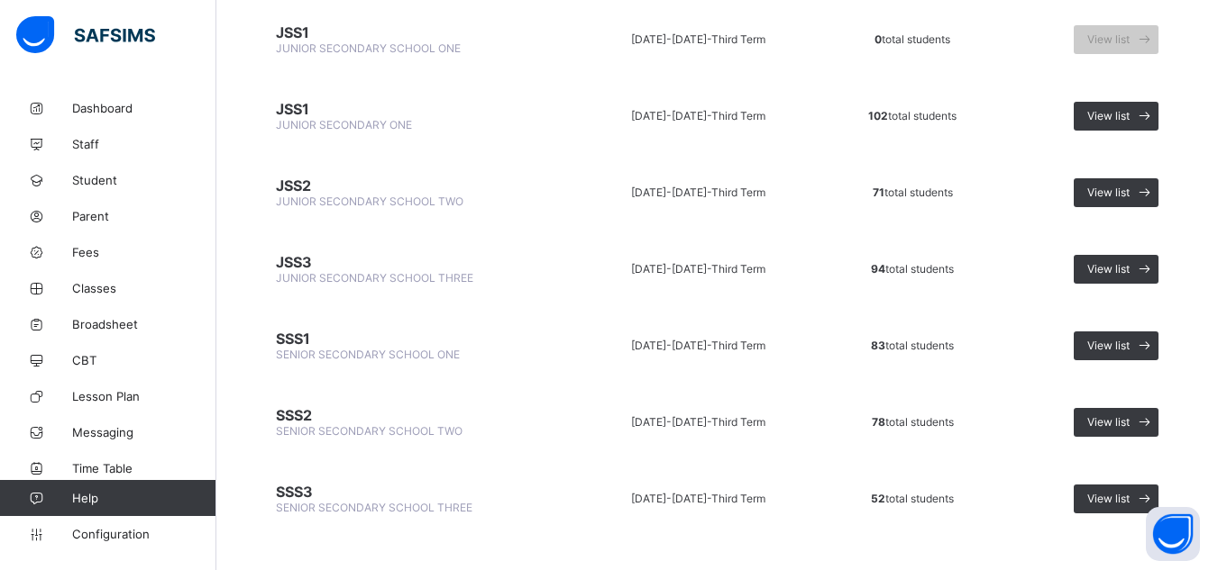
scroll to position [234, 0]
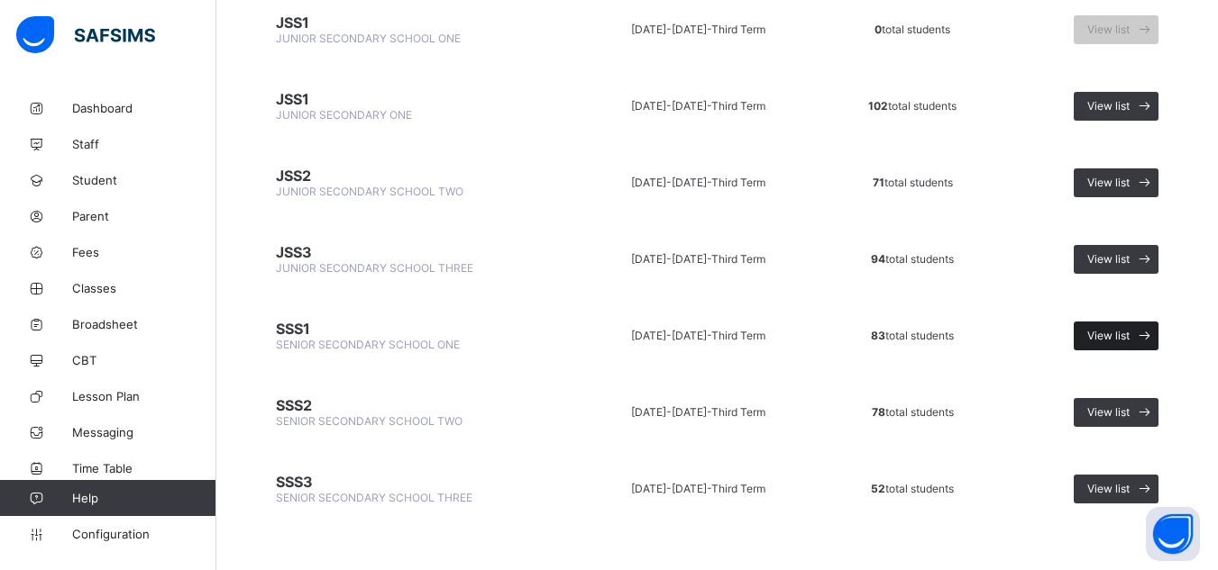
click at [1108, 331] on span "View list" at bounding box center [1108, 336] width 42 height 14
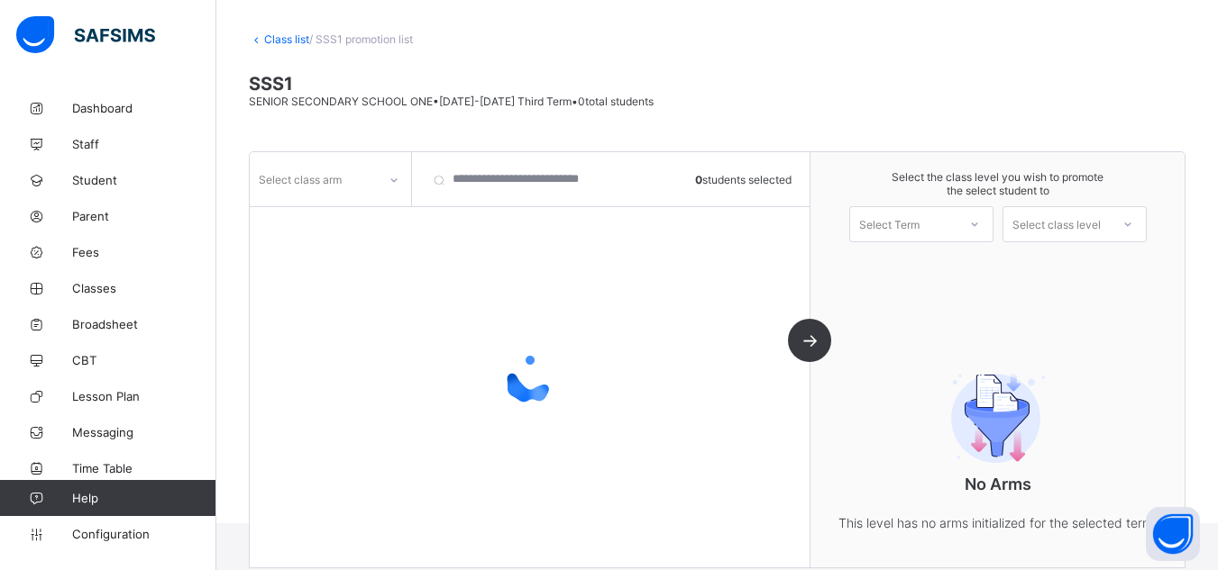
scroll to position [126, 0]
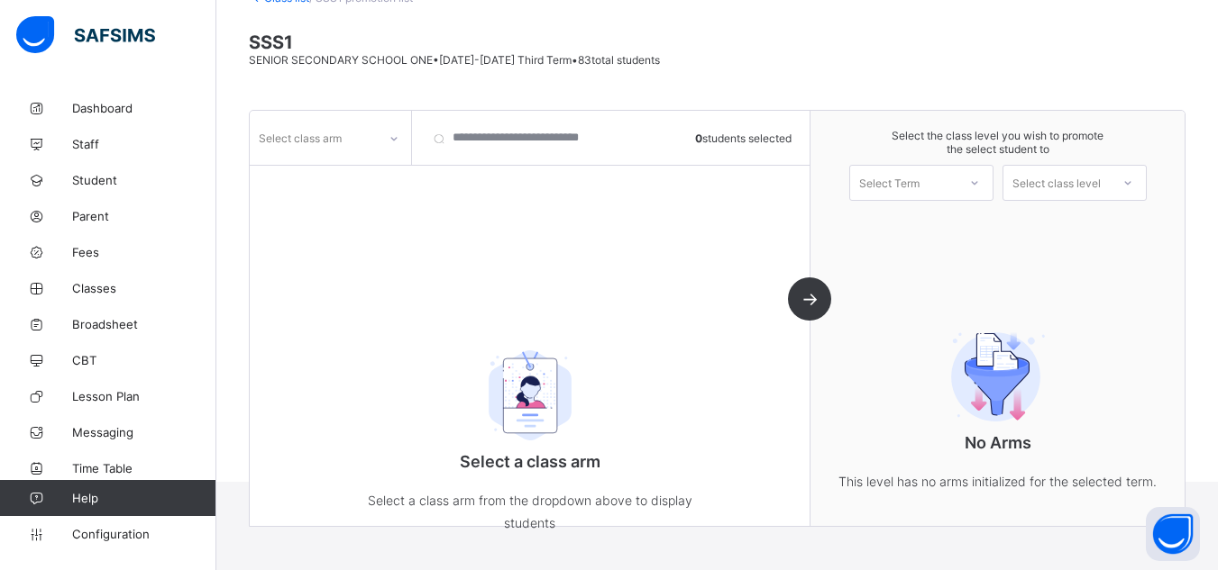
click at [339, 179] on div "Select class arm 0 students selected Select a class arm Select a class arm from…" at bounding box center [530, 318] width 561 height 415
click at [352, 141] on div "Select class arm" at bounding box center [313, 137] width 127 height 25
click at [309, 178] on div "A" at bounding box center [331, 177] width 160 height 28
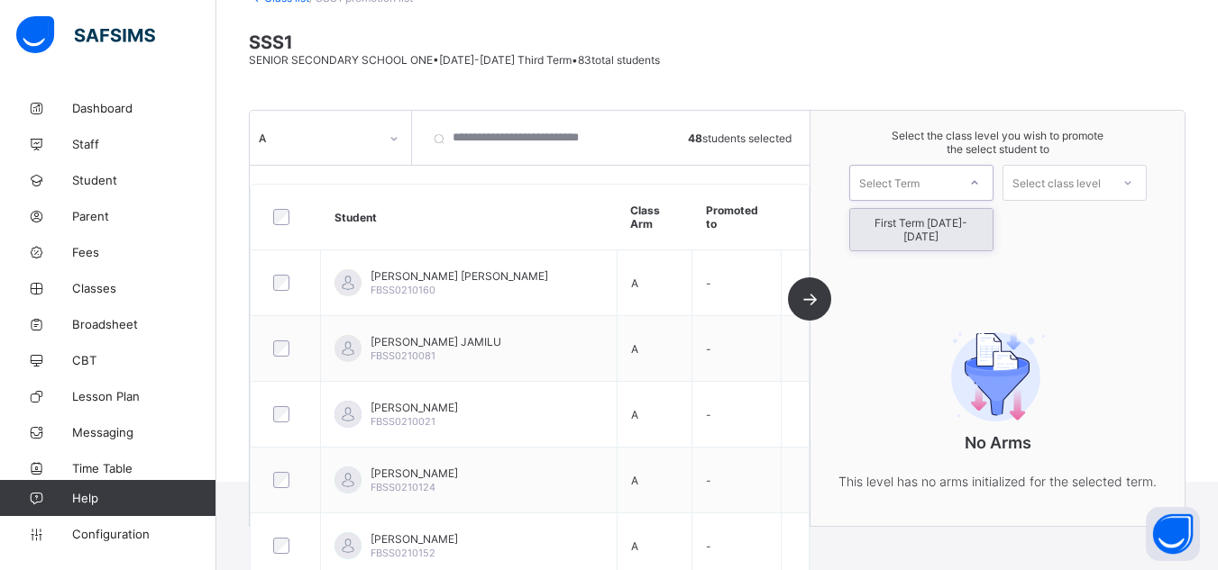
click at [919, 183] on div "Select Term" at bounding box center [889, 183] width 60 height 36
click at [929, 226] on div "First Term 2025-2026" at bounding box center [921, 229] width 142 height 41
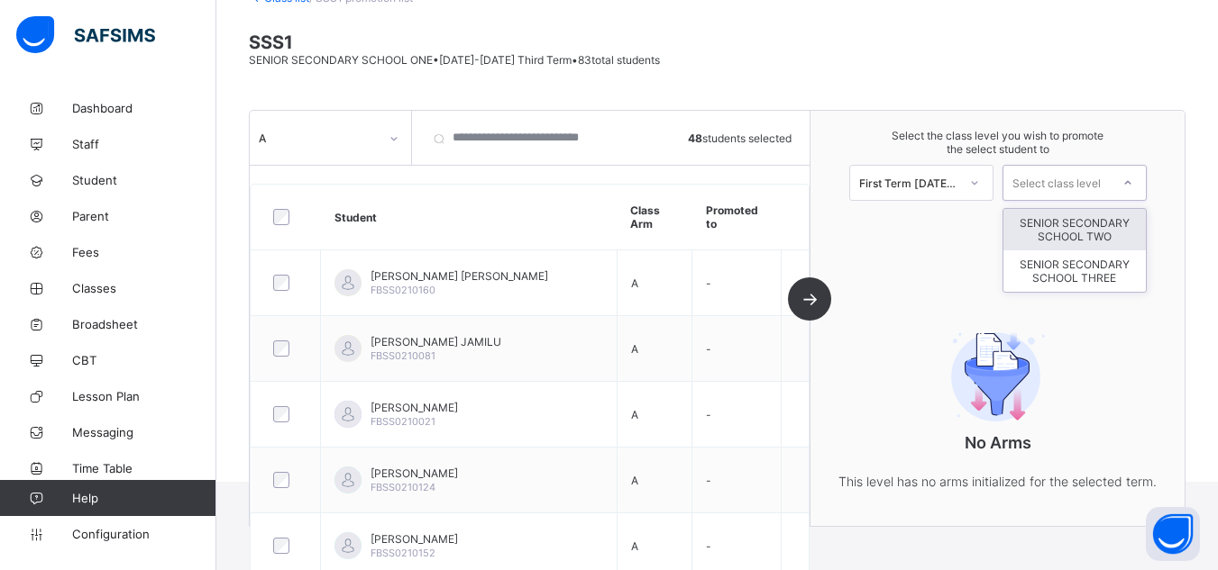
click at [1073, 190] on div "Select class level" at bounding box center [1056, 183] width 88 height 36
click at [1099, 233] on div "SENIOR SECONDARY SCHOOL TWO" at bounding box center [1074, 229] width 142 height 41
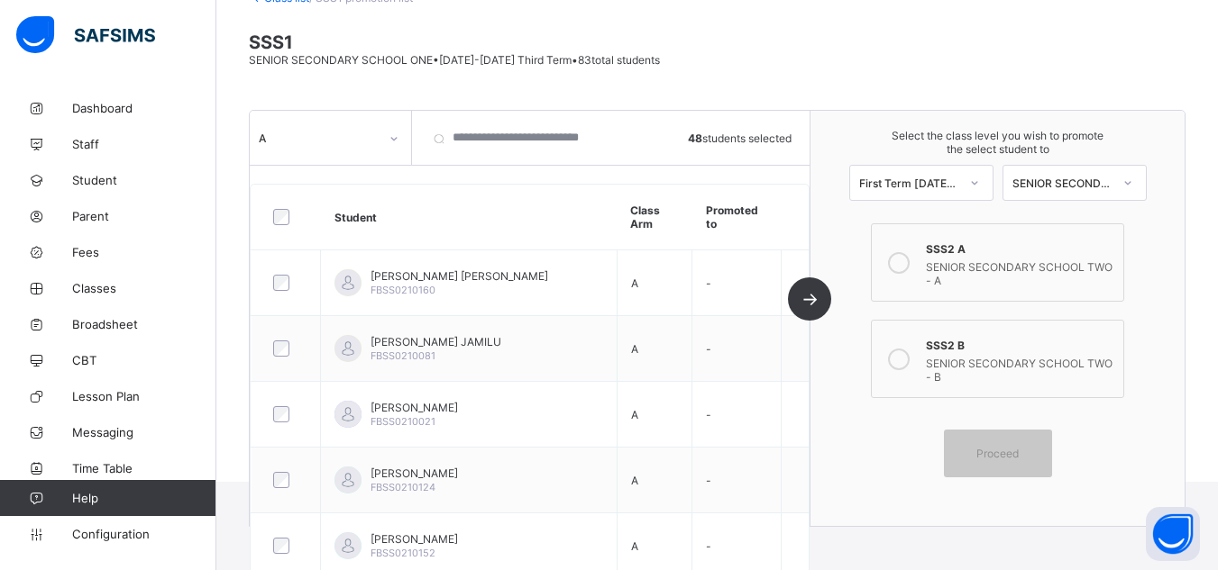
click at [909, 261] on icon at bounding box center [899, 263] width 22 height 22
click at [1018, 457] on span "Proceed" at bounding box center [997, 454] width 42 height 14
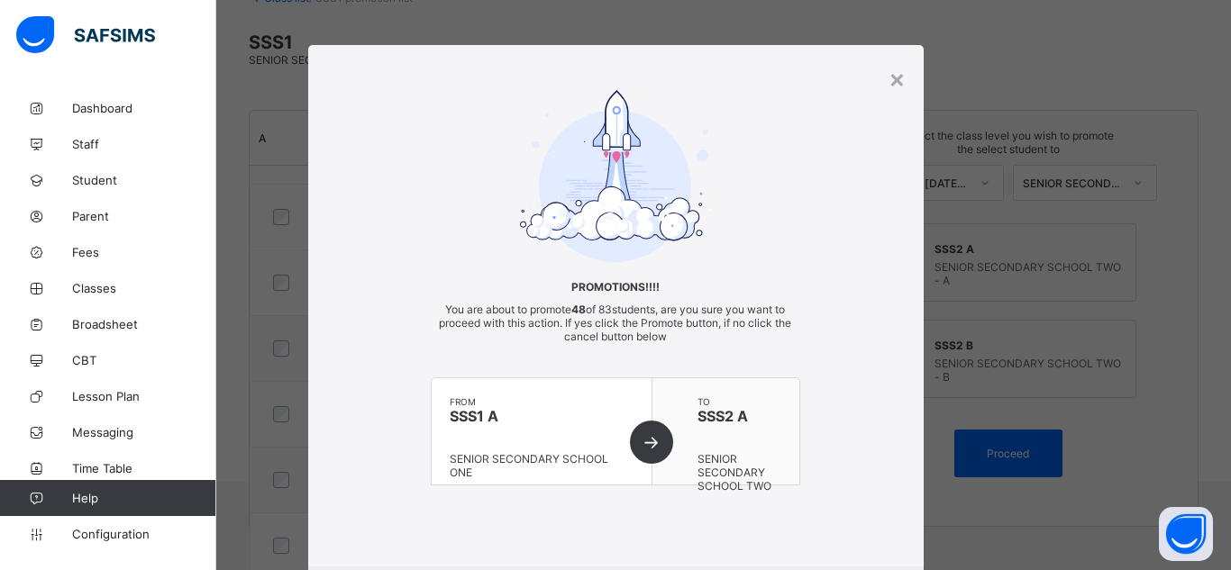
scroll to position [106, 0]
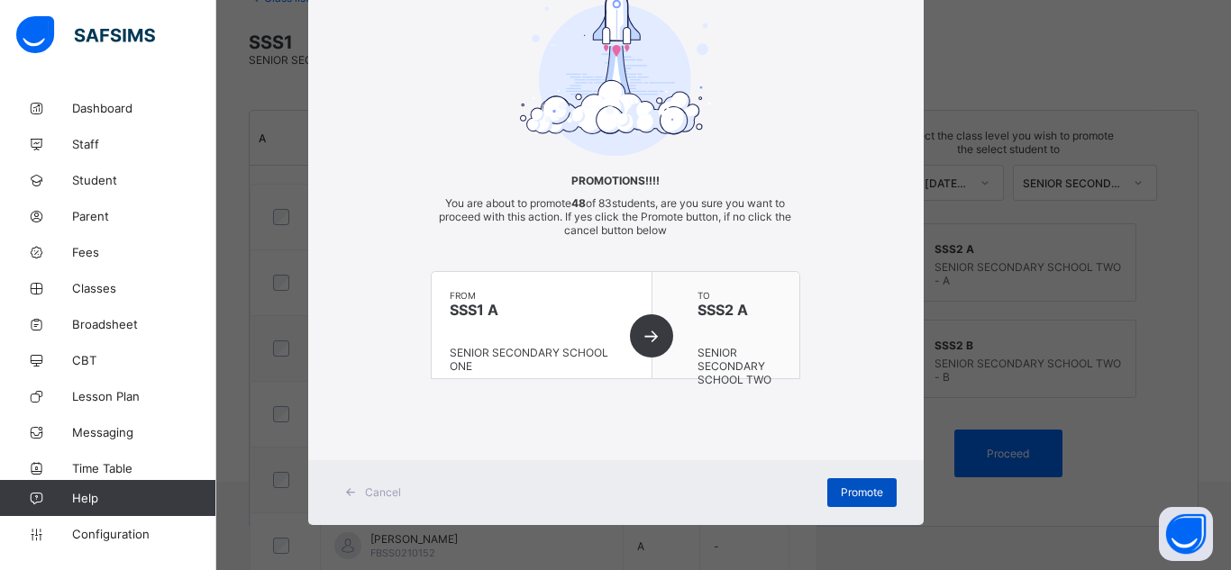
click at [854, 482] on div "Promote" at bounding box center [861, 493] width 69 height 29
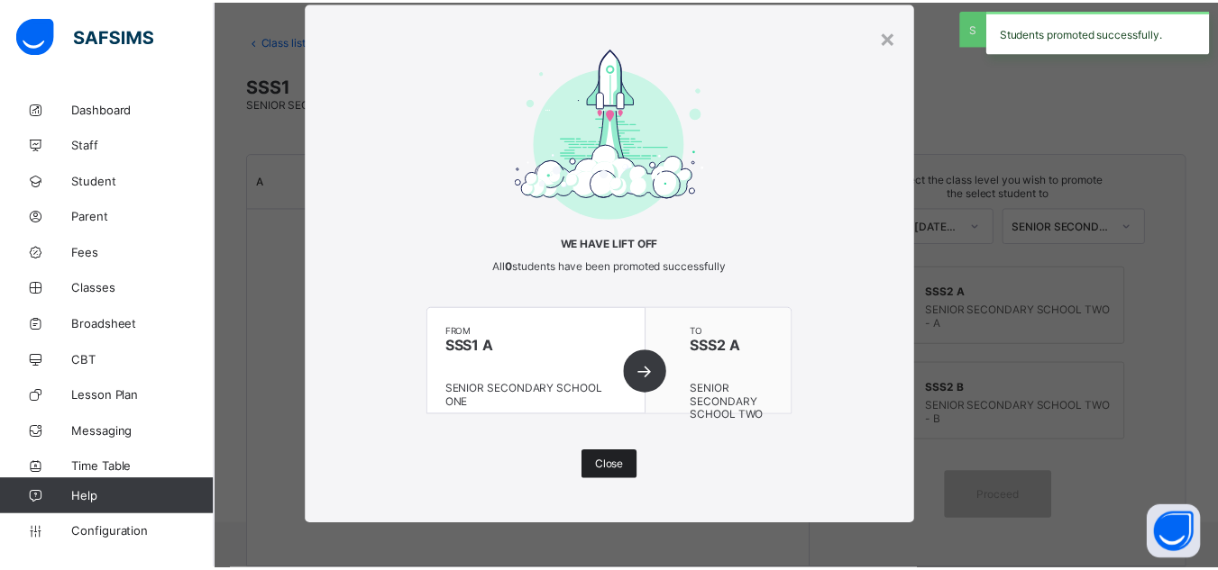
scroll to position [126, 0]
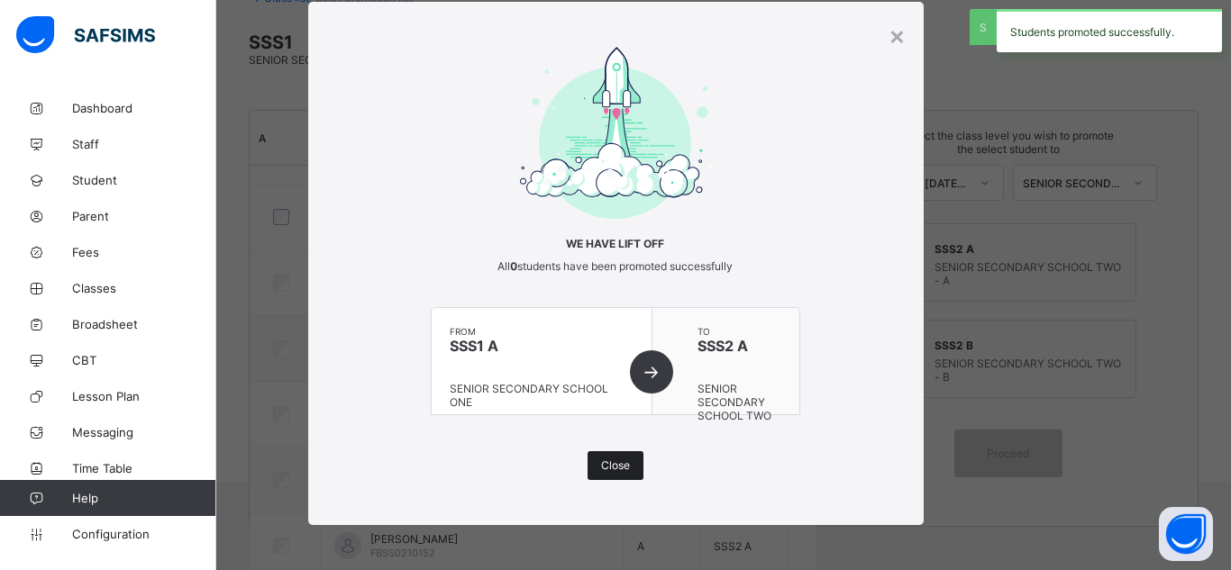
click at [623, 458] on div "Close" at bounding box center [616, 466] width 56 height 29
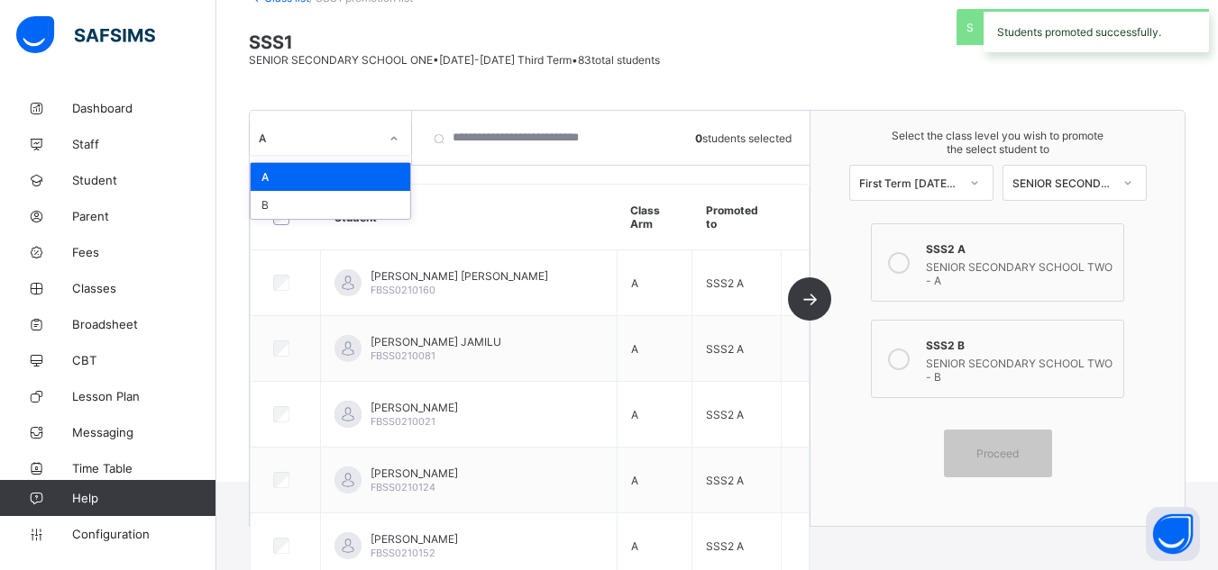
click at [319, 142] on div "A" at bounding box center [319, 139] width 120 height 14
click at [296, 206] on div "B" at bounding box center [331, 205] width 160 height 28
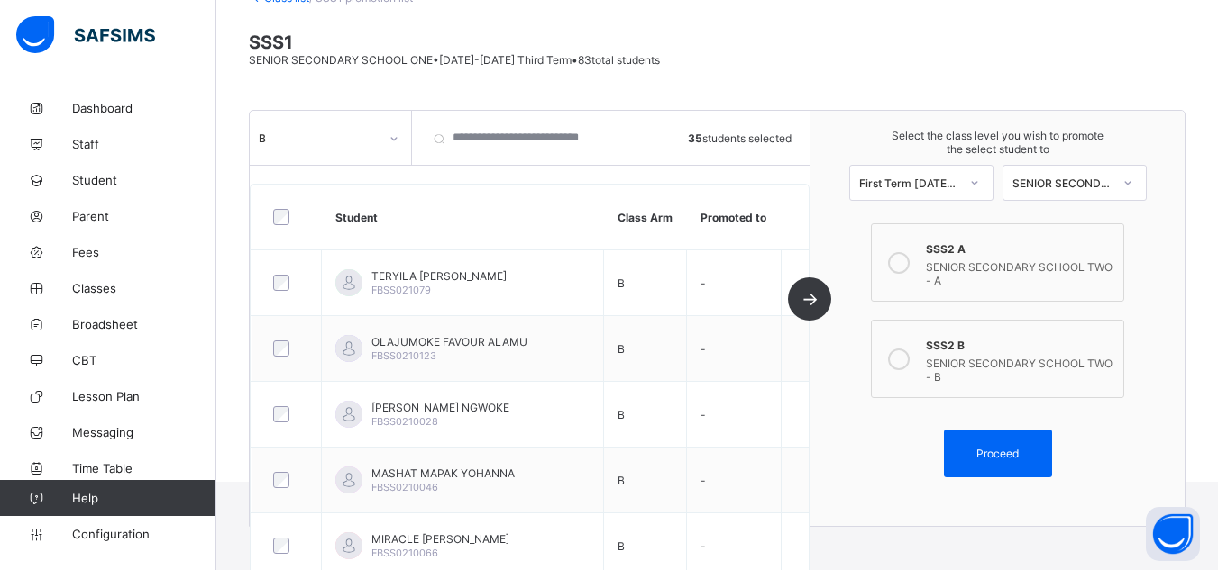
click at [968, 356] on div "SENIOR SECONDARY SCHOOL TWO - B" at bounding box center [1019, 368] width 187 height 32
click at [1031, 452] on span "Proceed" at bounding box center [997, 454] width 81 height 14
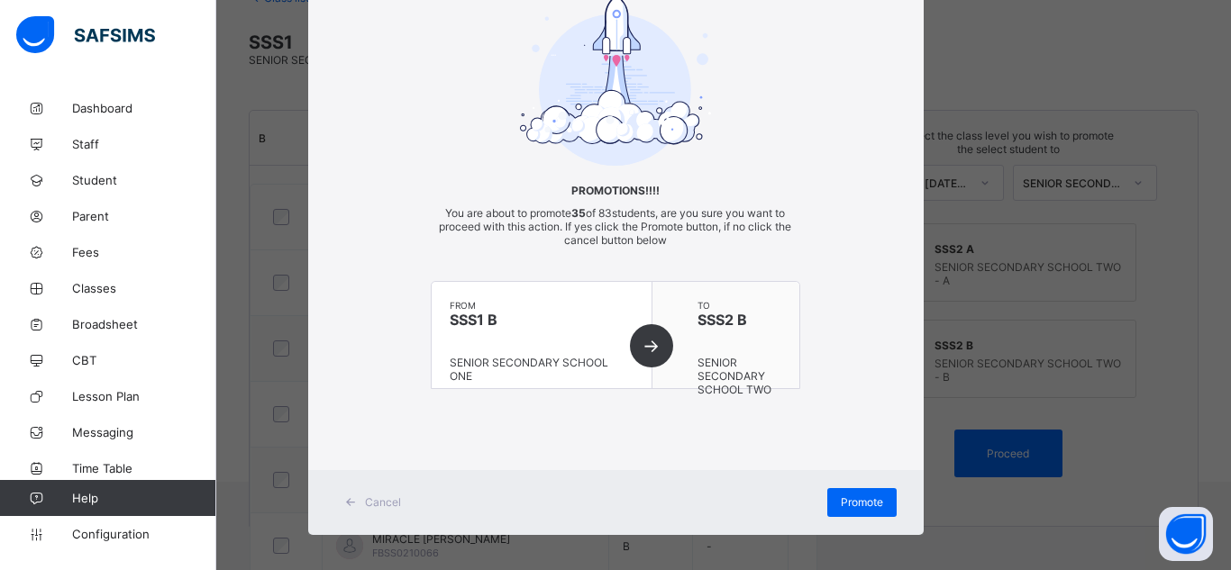
scroll to position [106, 0]
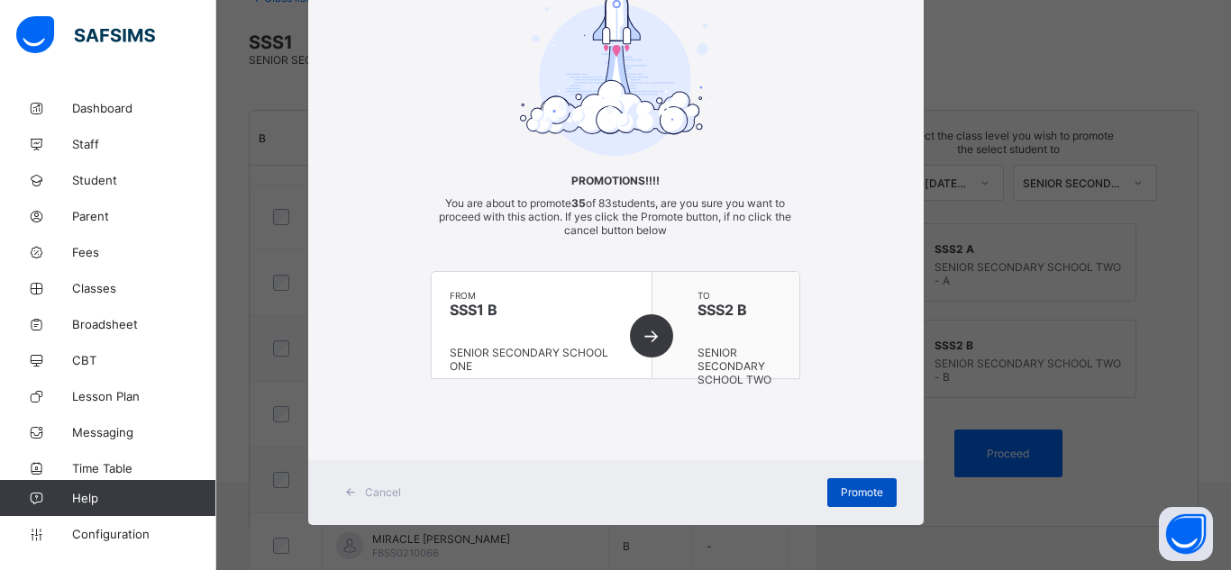
click at [862, 492] on span "Promote" at bounding box center [862, 493] width 42 height 14
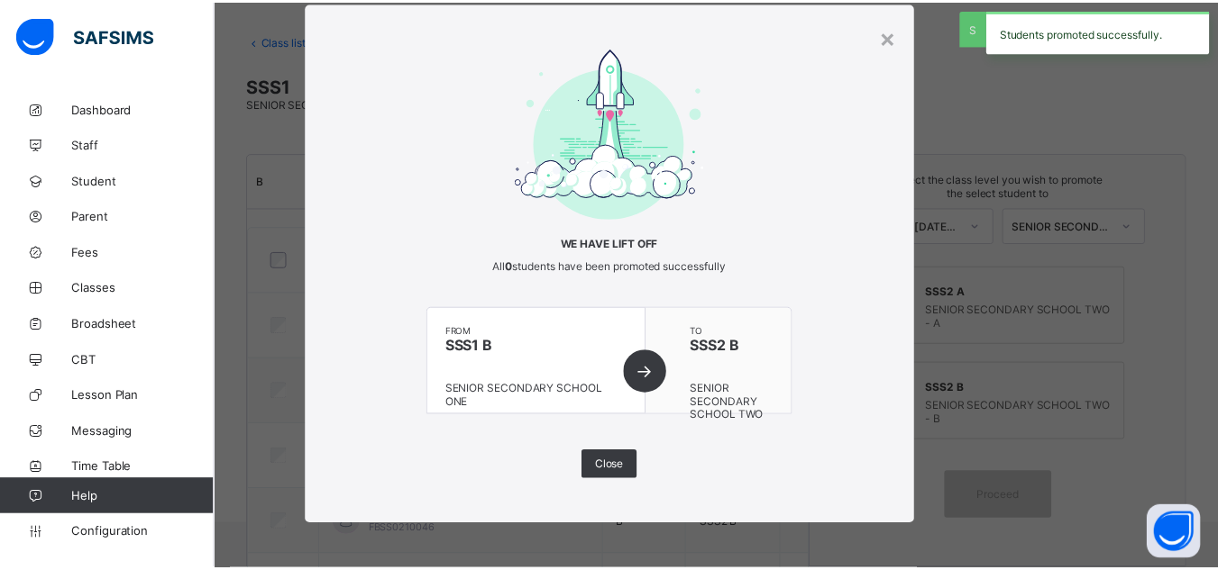
scroll to position [126, 0]
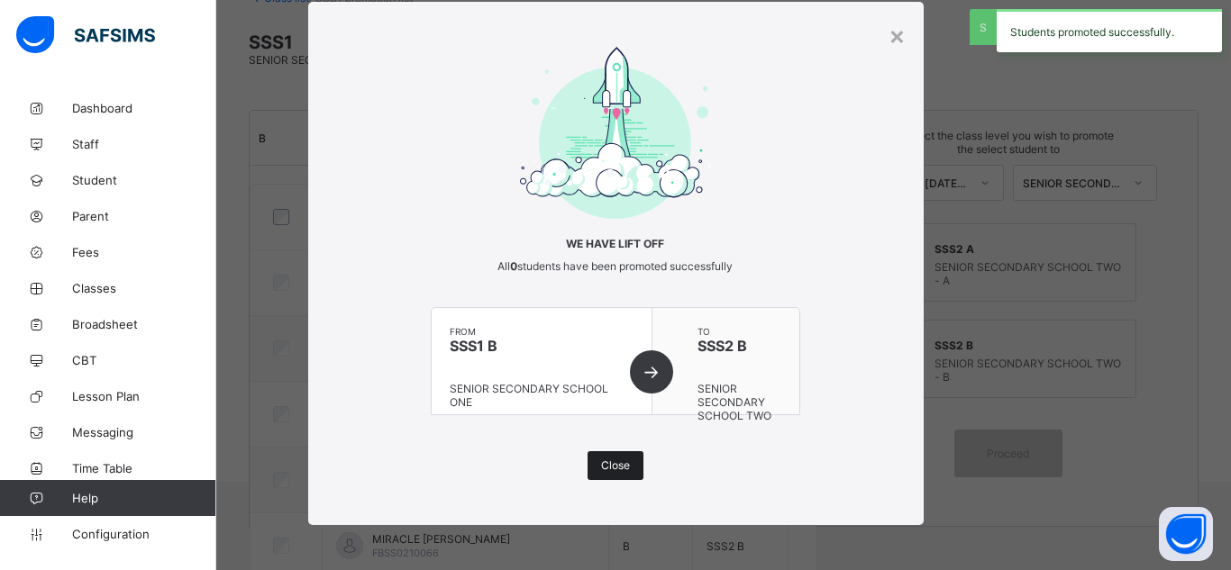
click at [620, 466] on span "Close" at bounding box center [615, 466] width 29 height 14
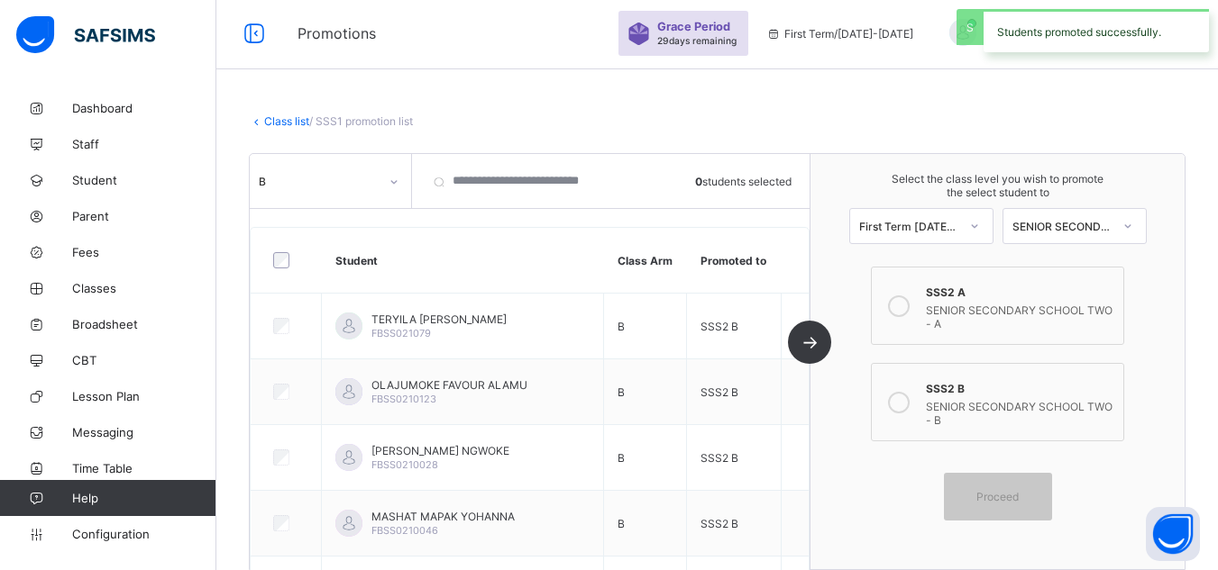
scroll to position [0, 0]
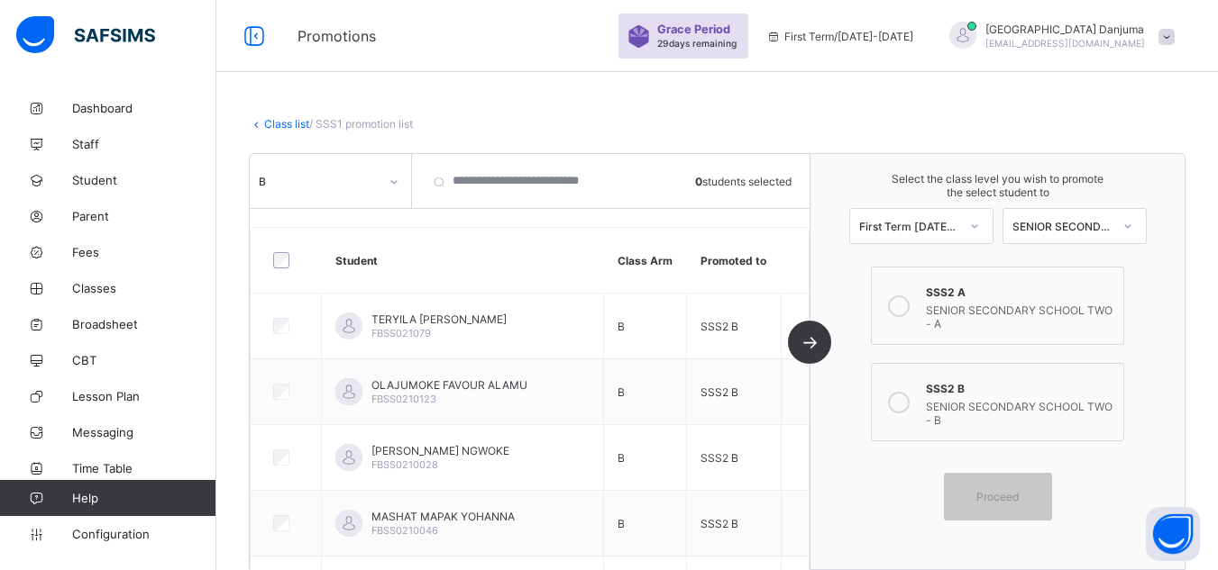
click at [288, 124] on link "Class list" at bounding box center [286, 124] width 45 height 14
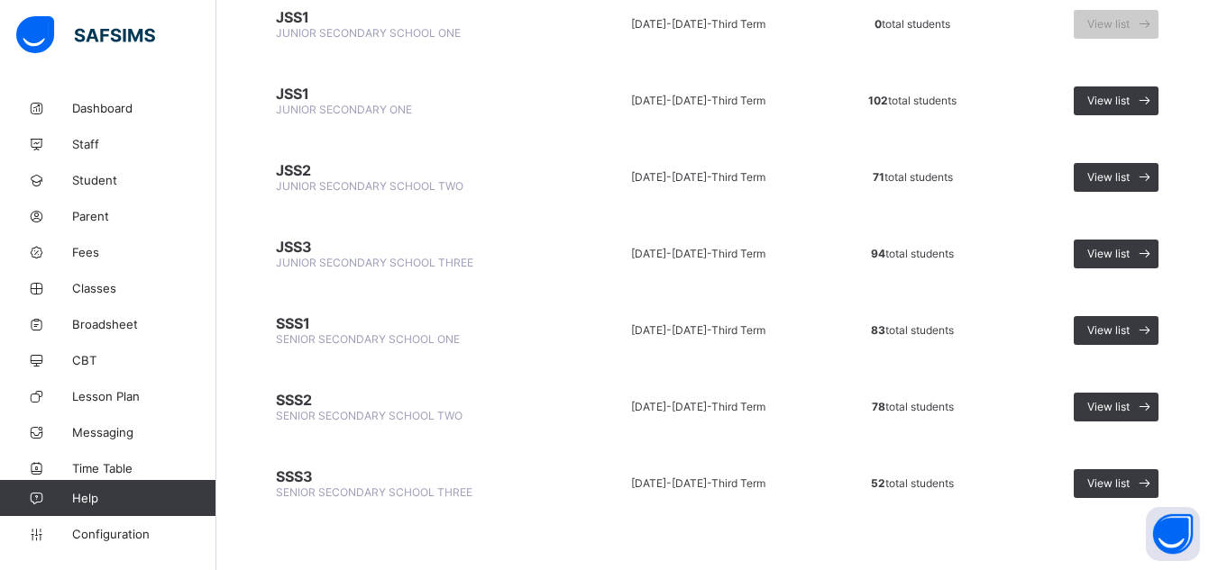
scroll to position [250, 0]
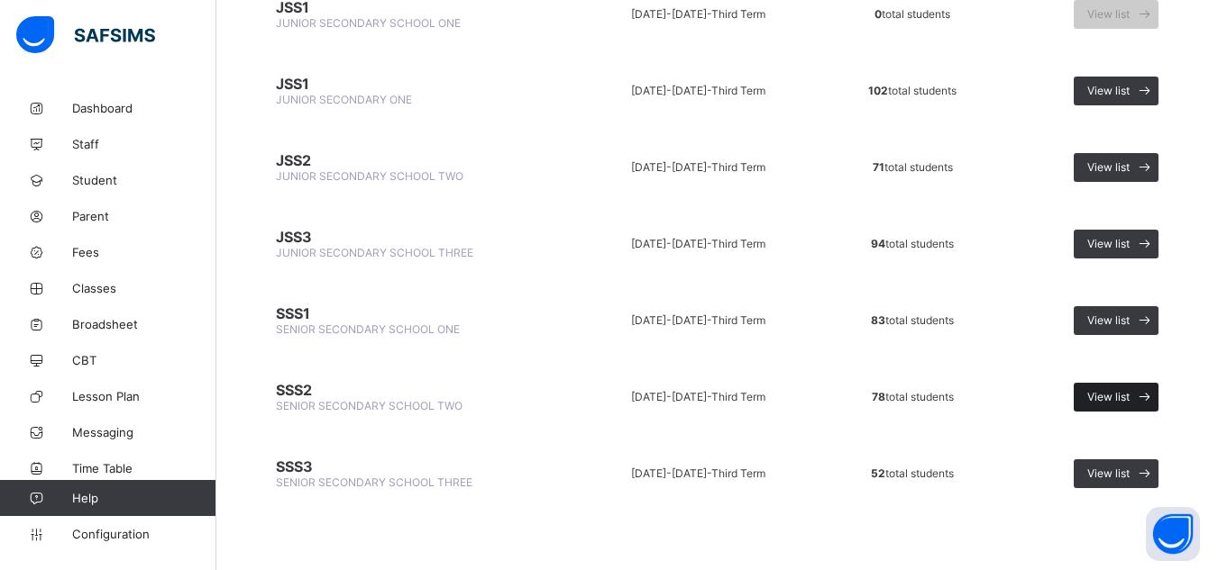
click at [1125, 400] on span "View list" at bounding box center [1108, 397] width 42 height 14
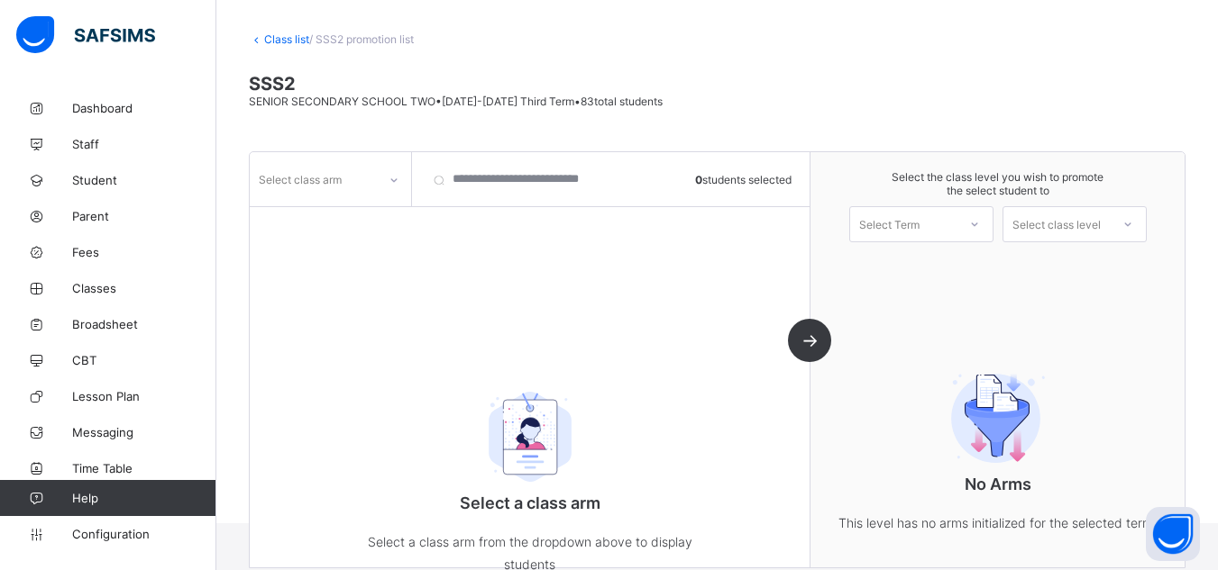
scroll to position [126, 0]
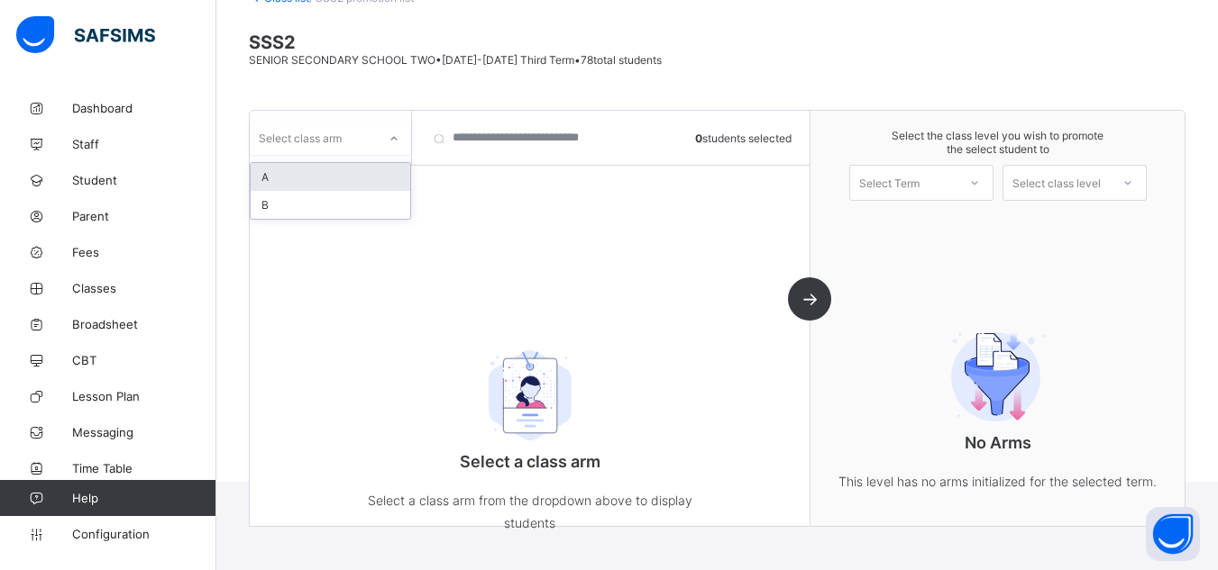
click at [351, 149] on div "Select class arm" at bounding box center [313, 137] width 127 height 25
click at [296, 175] on div "A" at bounding box center [331, 177] width 160 height 28
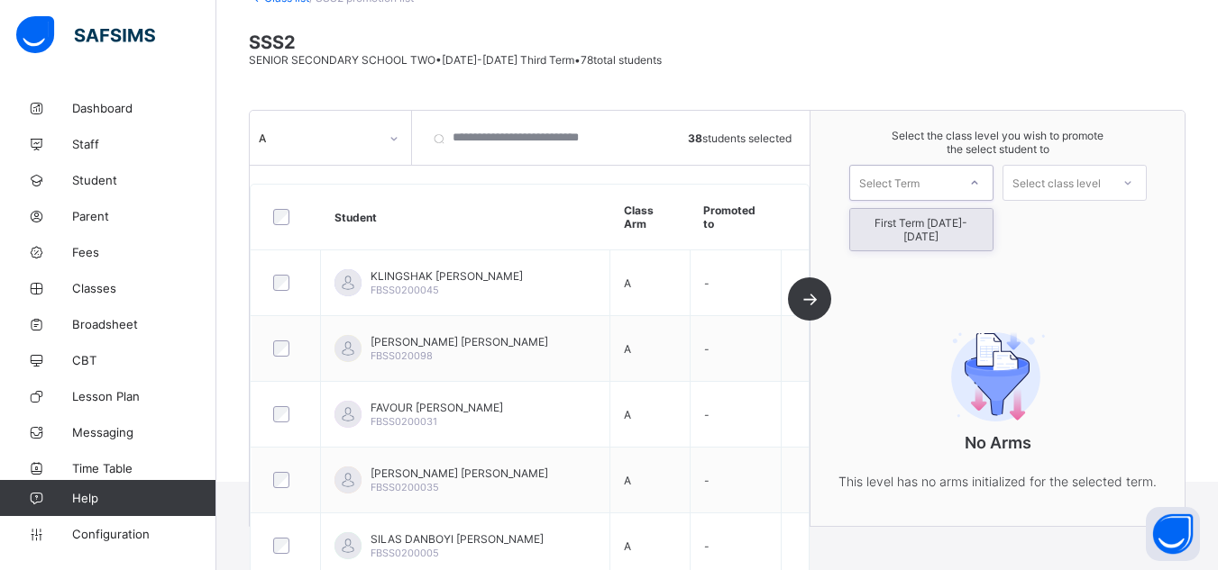
click at [933, 195] on div "Select Term" at bounding box center [903, 182] width 106 height 25
click at [939, 226] on div "First Term 2025-2026" at bounding box center [921, 229] width 142 height 41
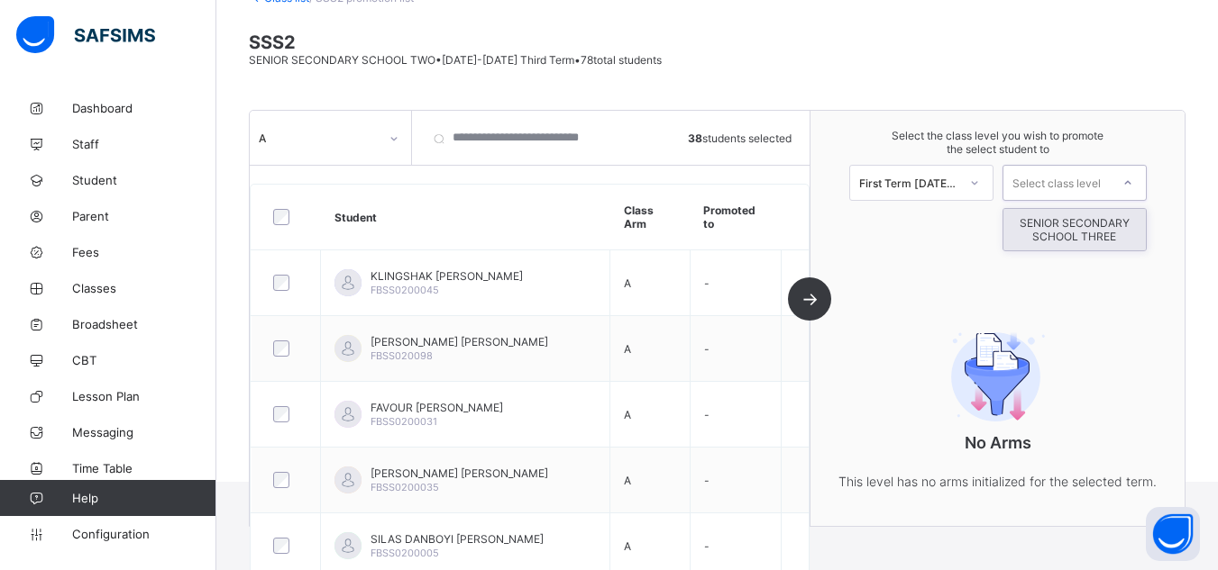
click at [1073, 185] on div "Select class level" at bounding box center [1056, 183] width 88 height 36
click at [1084, 231] on div "SENIOR SECONDARY SCHOOL THREE" at bounding box center [1074, 229] width 142 height 41
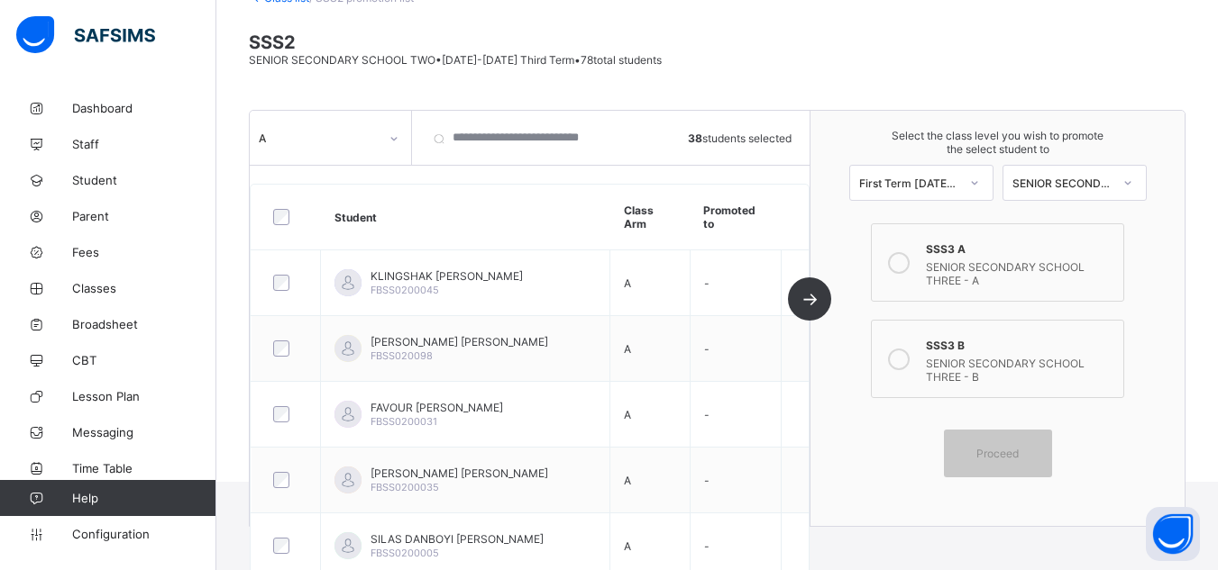
click at [987, 279] on div "SENIOR SECONDARY SCHOOL THREE - A" at bounding box center [1019, 272] width 187 height 32
click at [1014, 450] on span "Proceed" at bounding box center [997, 454] width 42 height 14
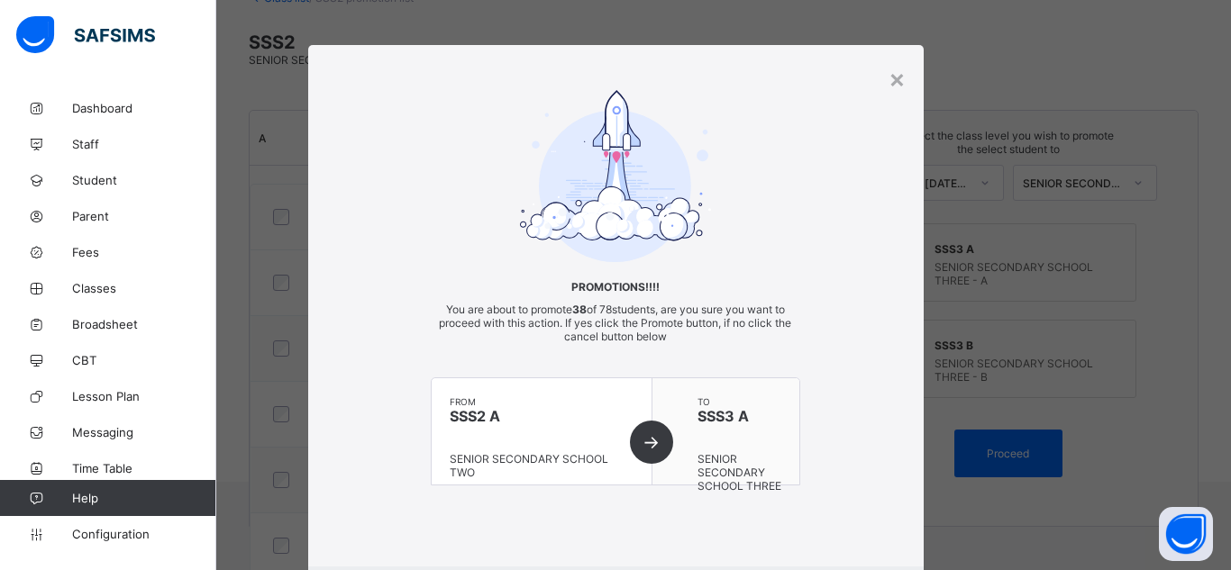
scroll to position [106, 0]
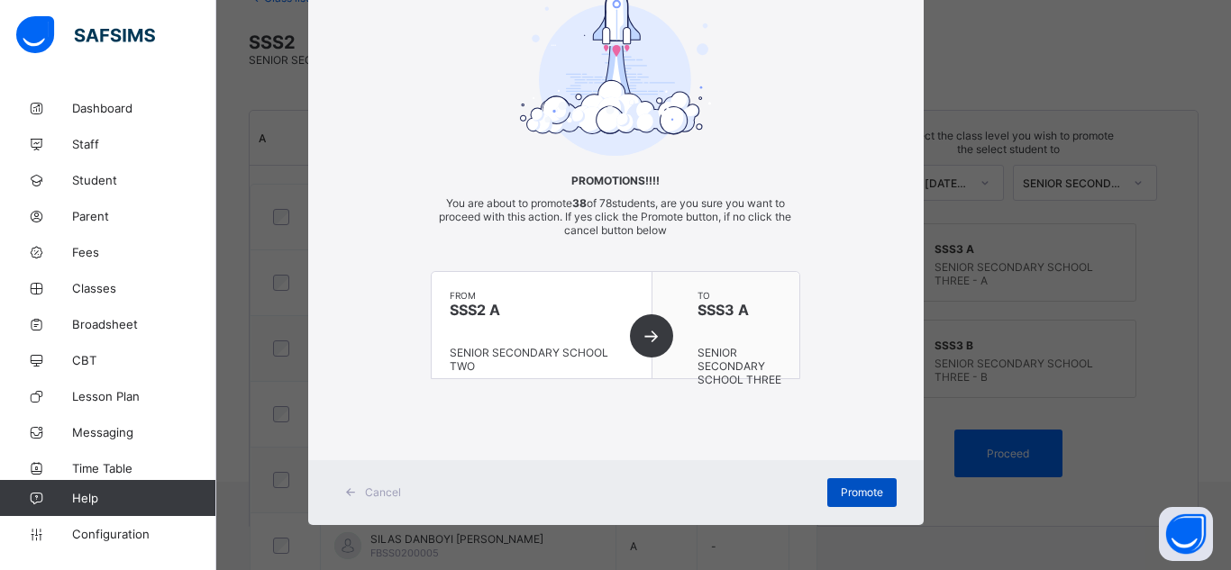
click at [853, 491] on span "Promote" at bounding box center [862, 493] width 42 height 14
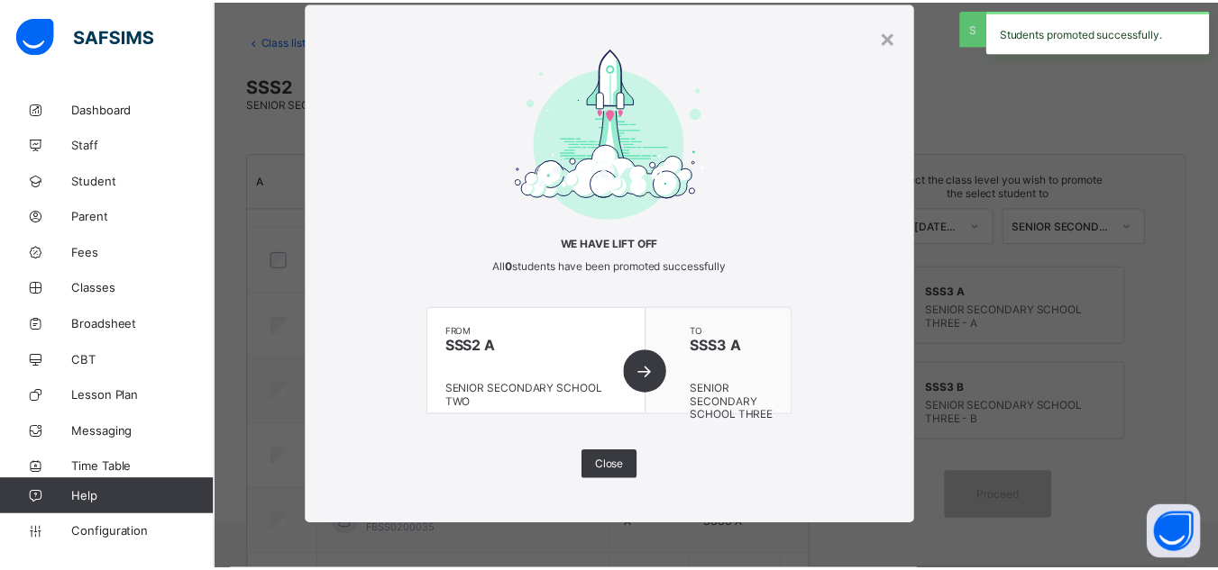
scroll to position [126, 0]
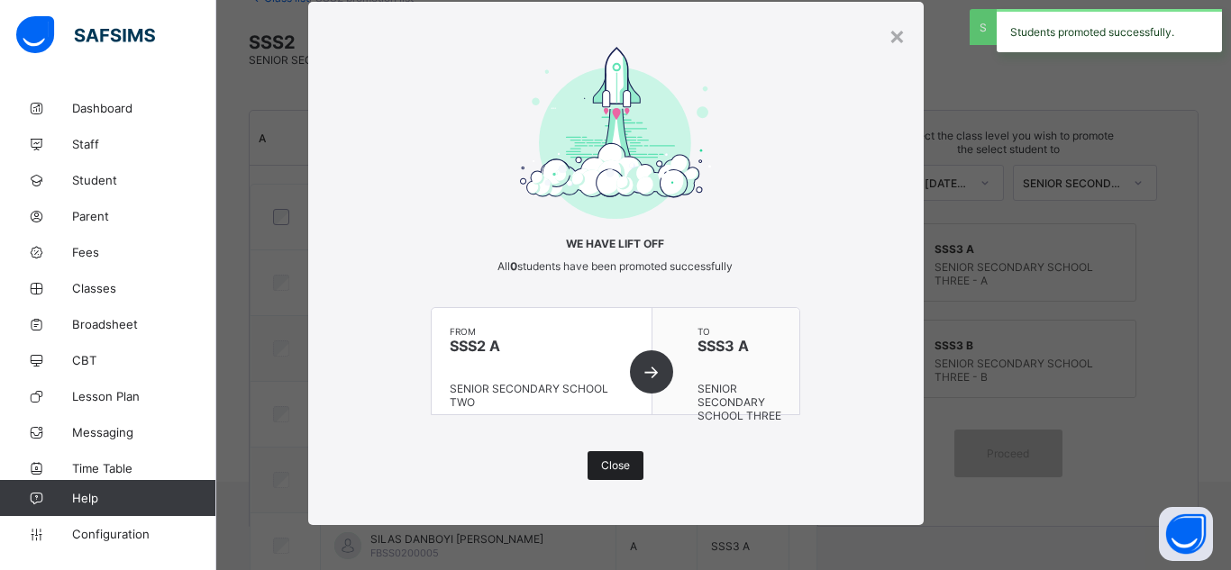
click at [611, 463] on span "Close" at bounding box center [615, 466] width 29 height 14
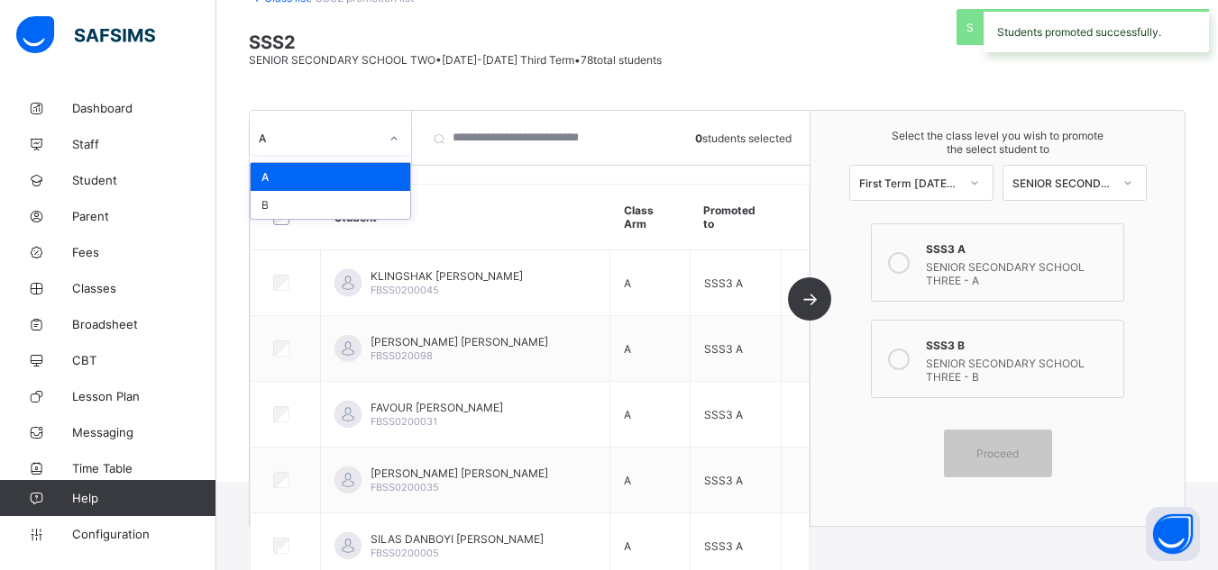
click at [320, 146] on div "A" at bounding box center [313, 137] width 127 height 25
click at [287, 213] on div "B" at bounding box center [331, 205] width 160 height 28
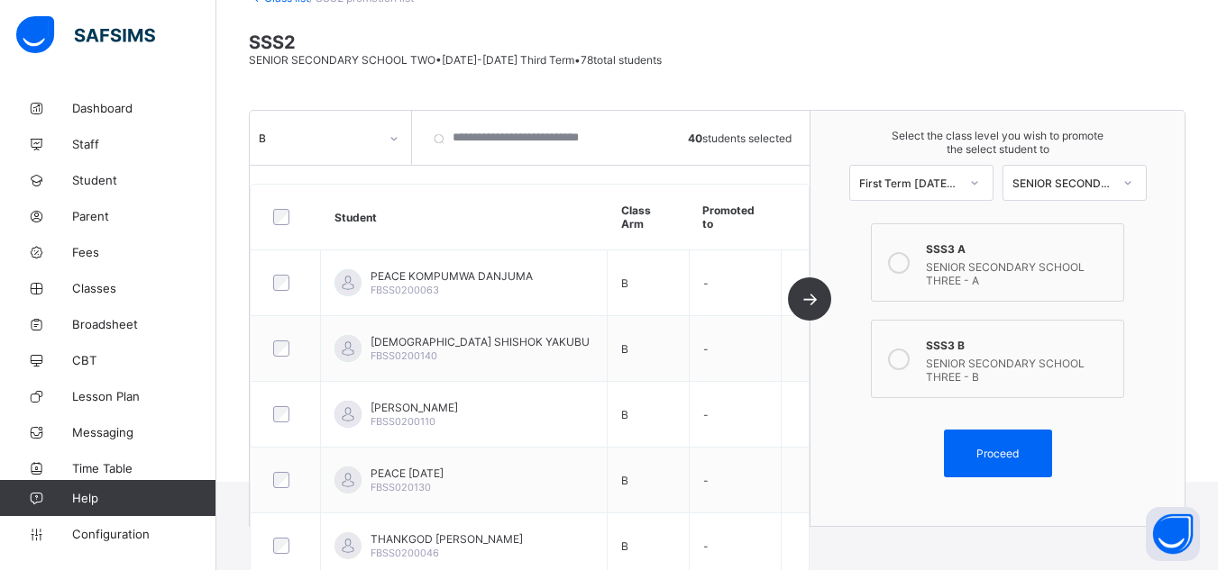
click at [993, 363] on div "SENIOR SECONDARY SCHOOL THREE - B" at bounding box center [1019, 368] width 187 height 32
click at [1003, 451] on span "Proceed" at bounding box center [997, 454] width 42 height 14
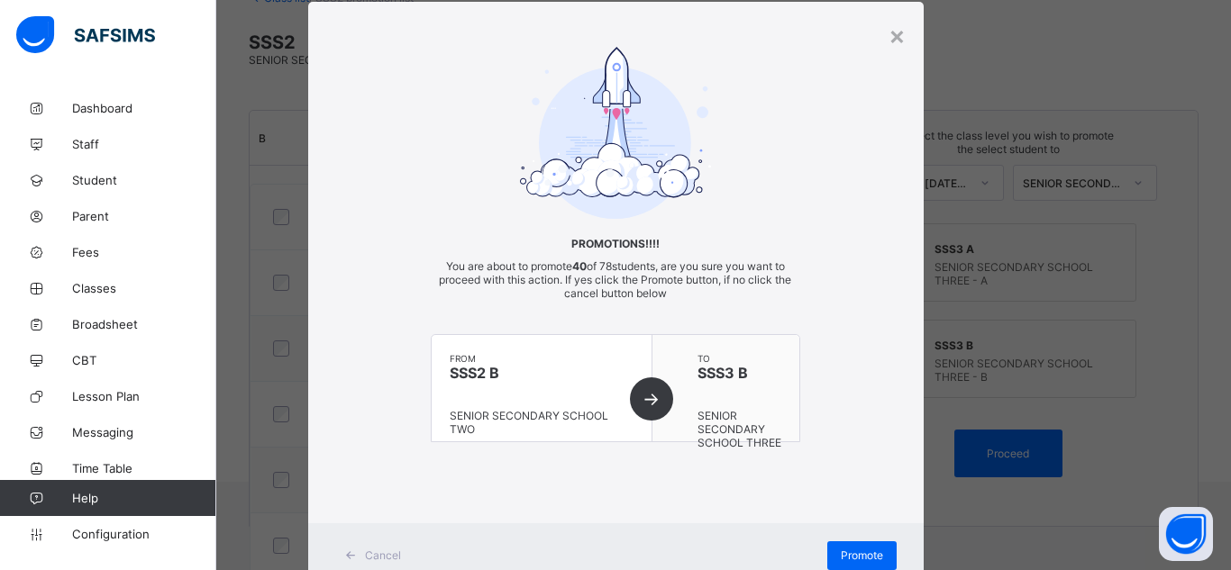
scroll to position [106, 0]
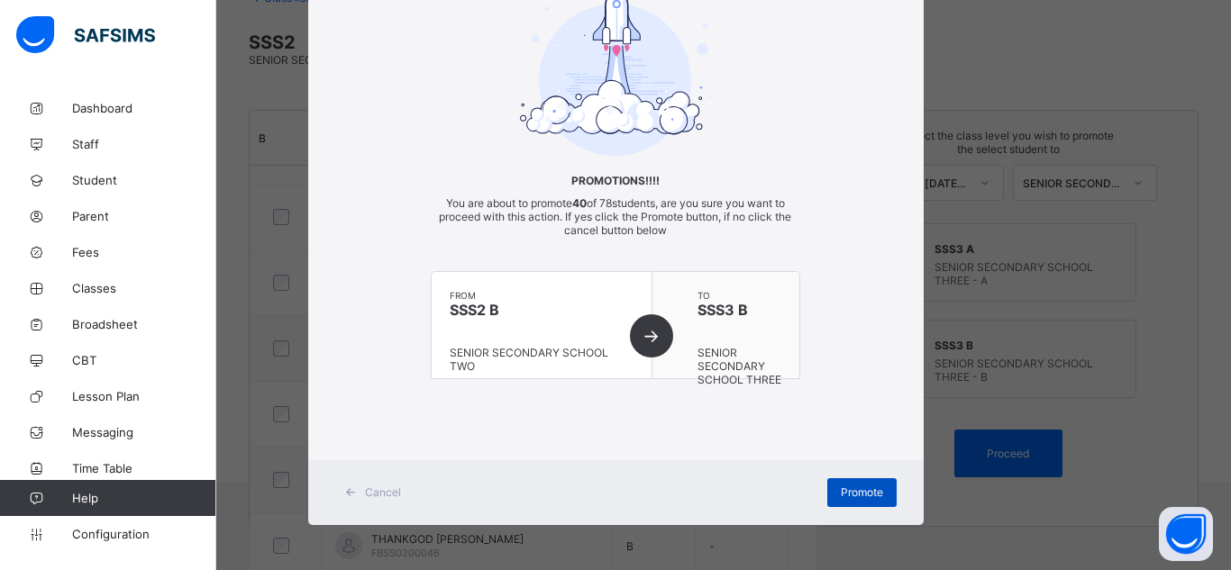
click at [860, 493] on span "Promote" at bounding box center [862, 493] width 42 height 14
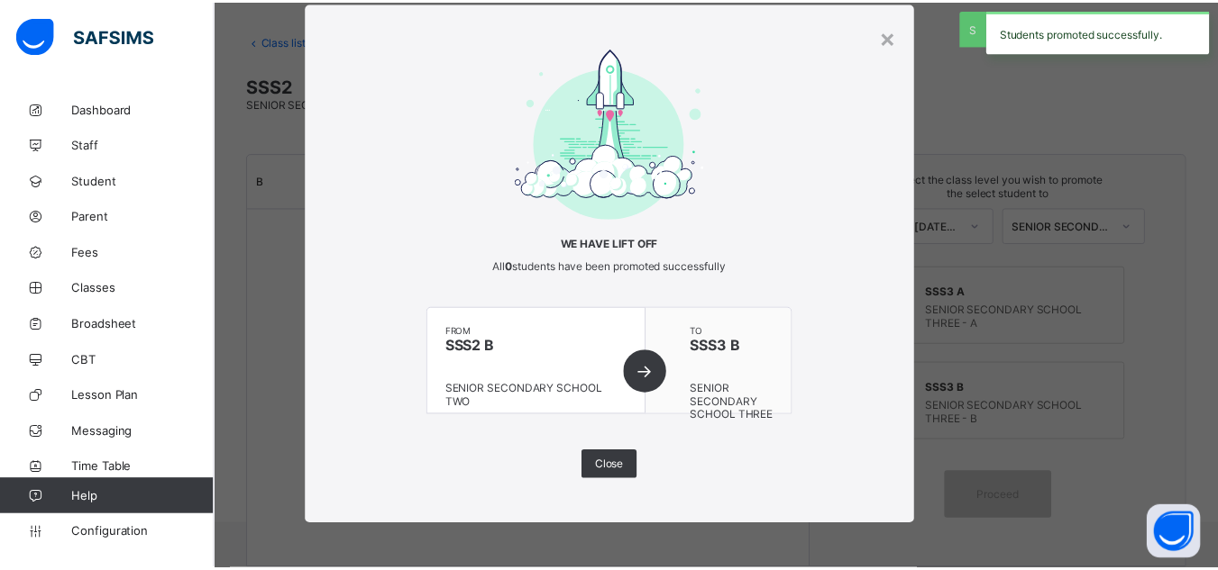
scroll to position [126, 0]
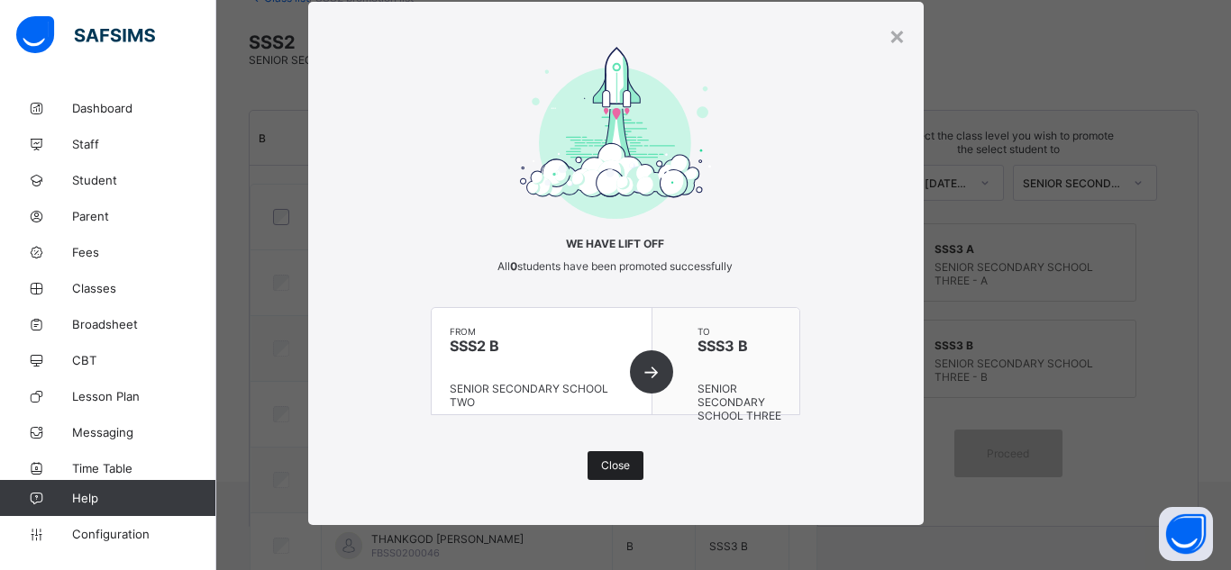
click at [614, 462] on span "Close" at bounding box center [615, 466] width 29 height 14
